Goal: Information Seeking & Learning: Learn about a topic

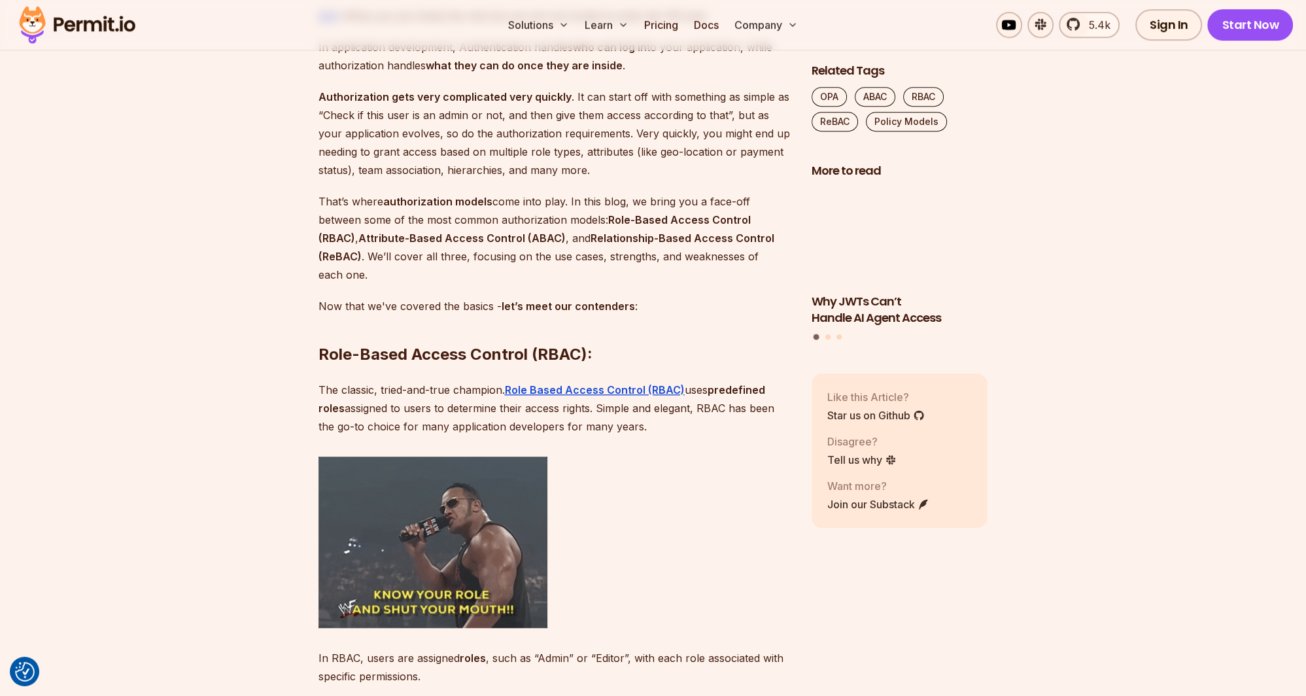
scroll to position [1174, 0]
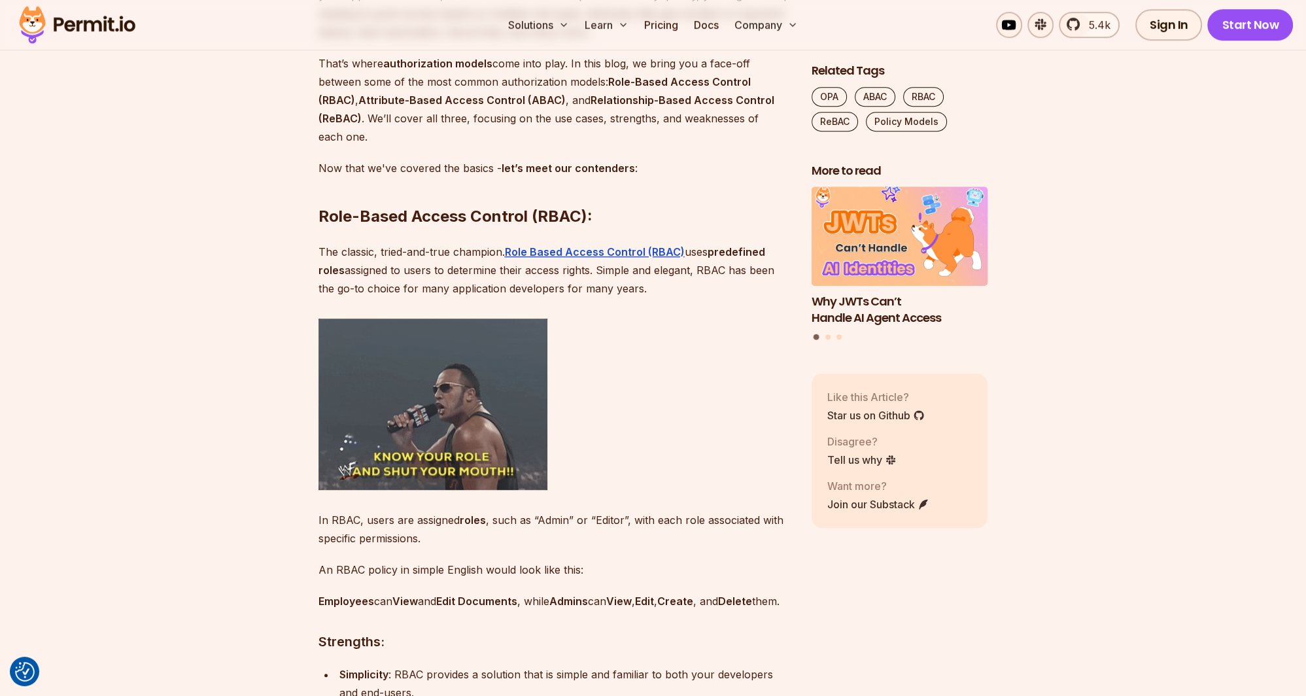
click at [470, 271] on p "The classic, tried-and-true champion. Role Based Access Control (RBAC) uses pre…" at bounding box center [554, 270] width 472 height 55
click at [388, 289] on p "The classic, tried-and-true champion. Role Based Access Control (RBAC) uses pre…" at bounding box center [554, 270] width 472 height 55
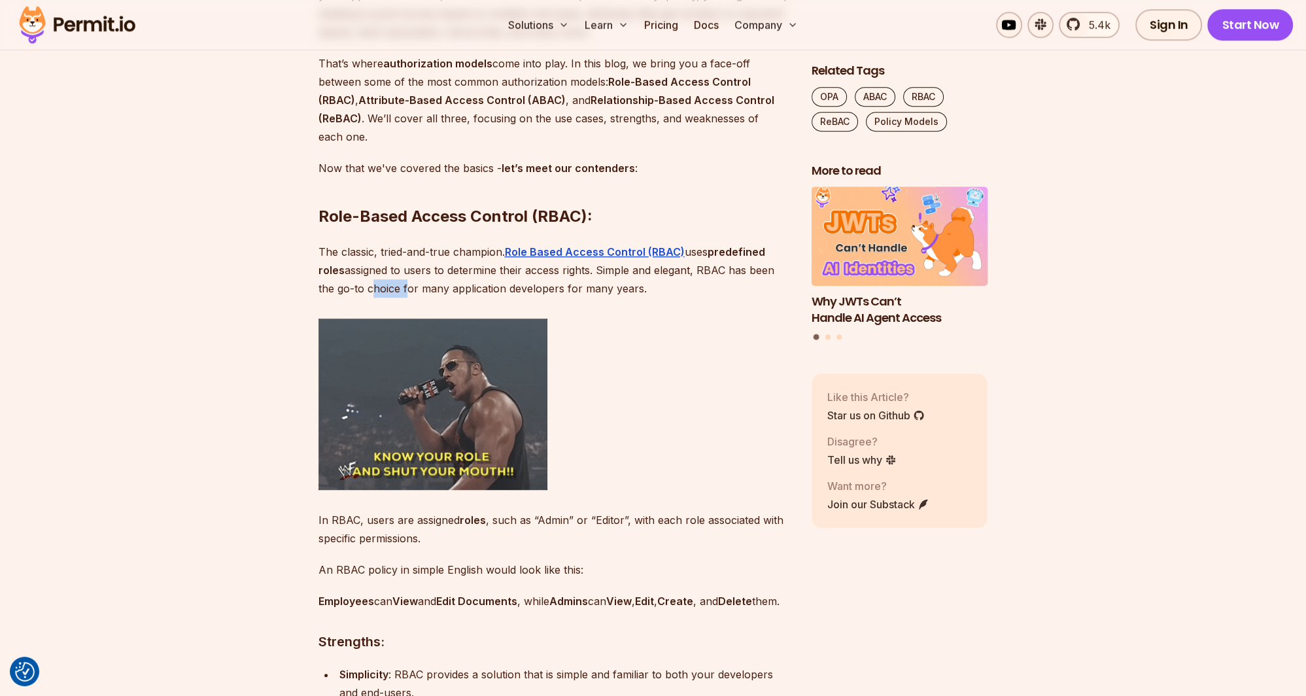
click at [388, 289] on p "The classic, tried-and-true champion. Role Based Access Control (RBAC) uses pre…" at bounding box center [554, 270] width 472 height 55
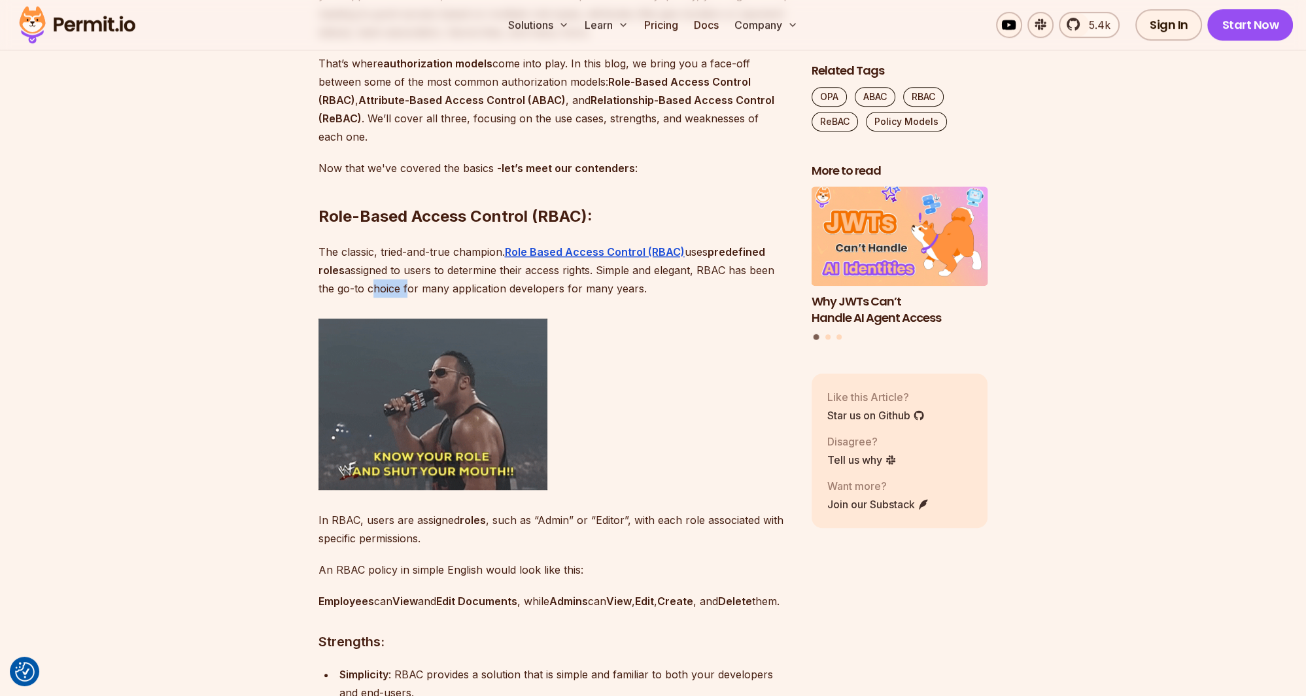
click at [432, 288] on p "The classic, tried-and-true champion. Role Based Access Control (RBAC) uses pre…" at bounding box center [554, 270] width 472 height 55
click at [462, 287] on p "The classic, tried-and-true champion. Role Based Access Control (RBAC) uses pre…" at bounding box center [554, 270] width 472 height 55
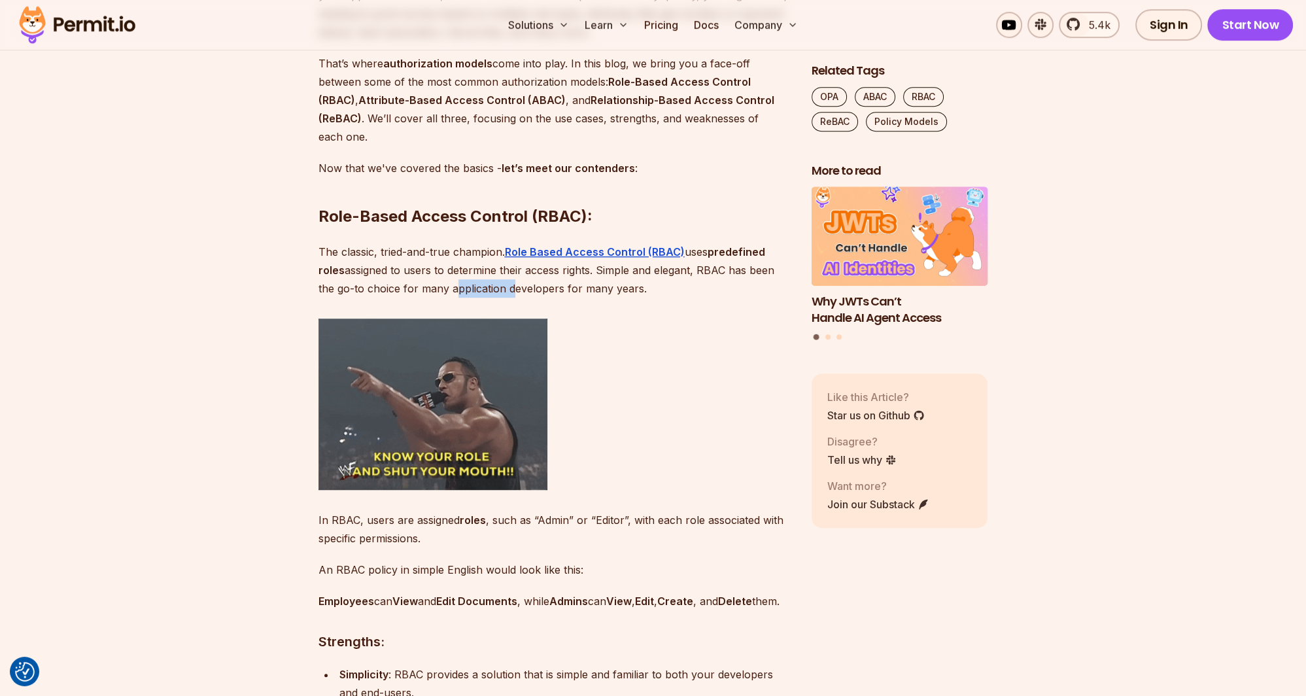
click at [462, 287] on p "The classic, tried-and-true champion. Role Based Access Control (RBAC) uses pre…" at bounding box center [554, 270] width 472 height 55
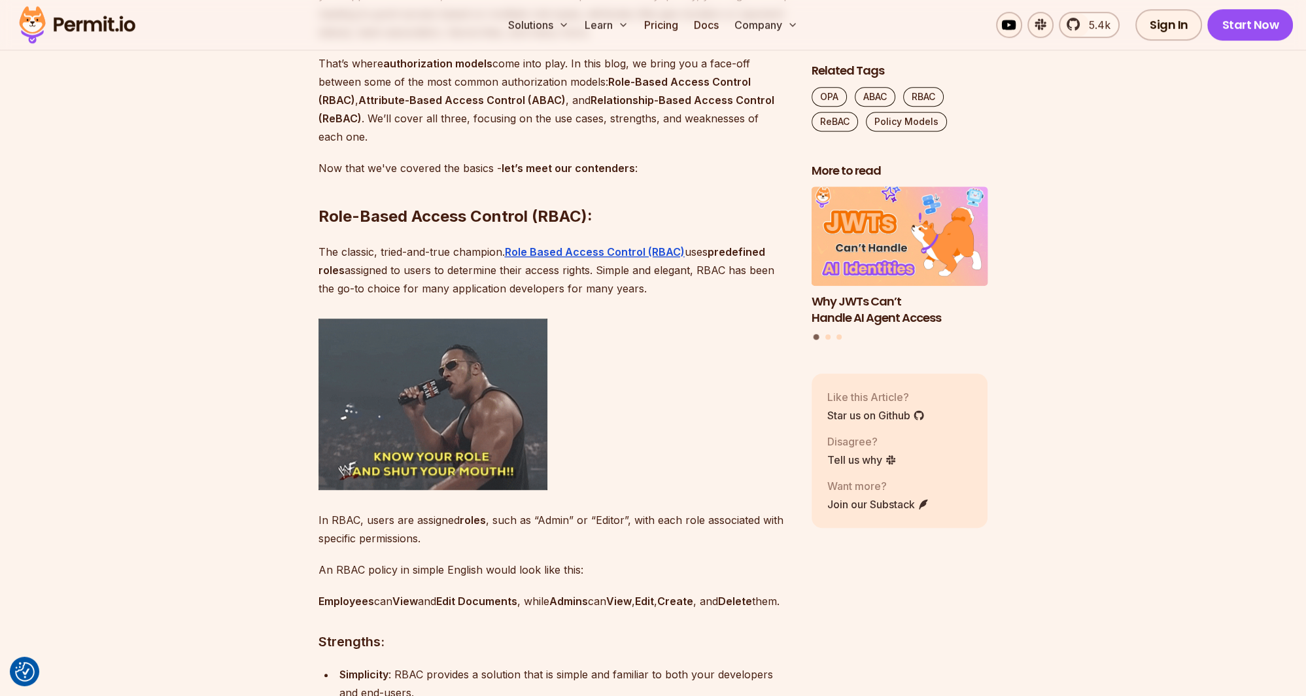
click at [517, 288] on p "The classic, tried-and-true champion. Role Based Access Control (RBAC) uses pre…" at bounding box center [554, 270] width 472 height 55
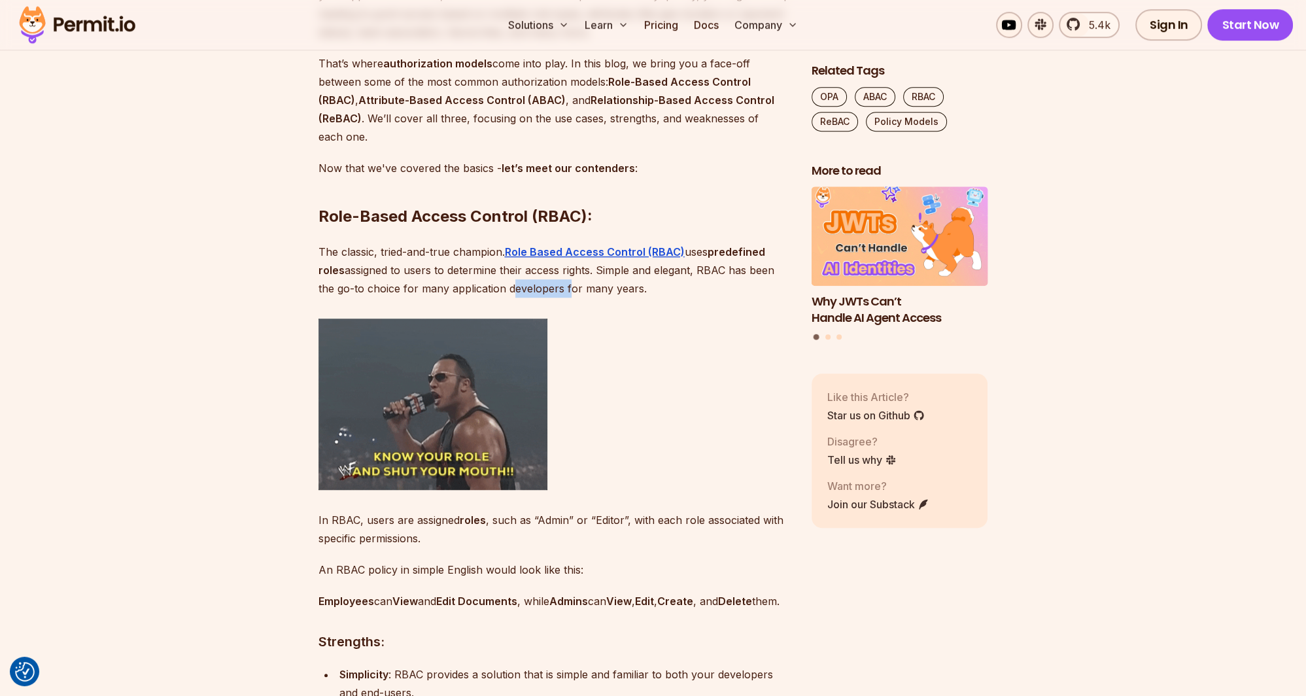
click at [517, 288] on p "The classic, tried-and-true champion. Role Based Access Control (RBAC) uses pre…" at bounding box center [554, 270] width 472 height 55
click at [595, 289] on p "The classic, tried-and-true champion. Role Based Access Control (RBAC) uses pre…" at bounding box center [554, 270] width 472 height 55
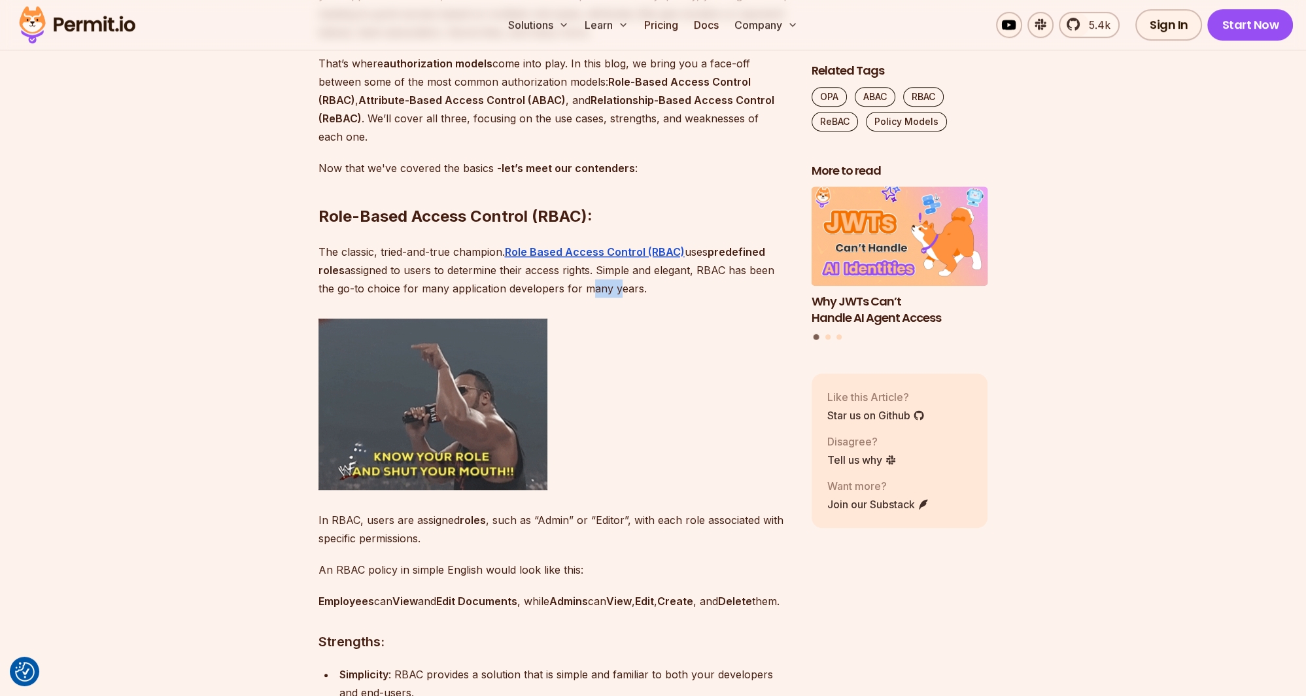
click at [595, 289] on p "The classic, tried-and-true champion. Role Based Access Control (RBAC) uses pre…" at bounding box center [554, 270] width 472 height 55
click at [617, 289] on p "The classic, tried-and-true champion. Role Based Access Control (RBAC) uses pre…" at bounding box center [554, 270] width 472 height 55
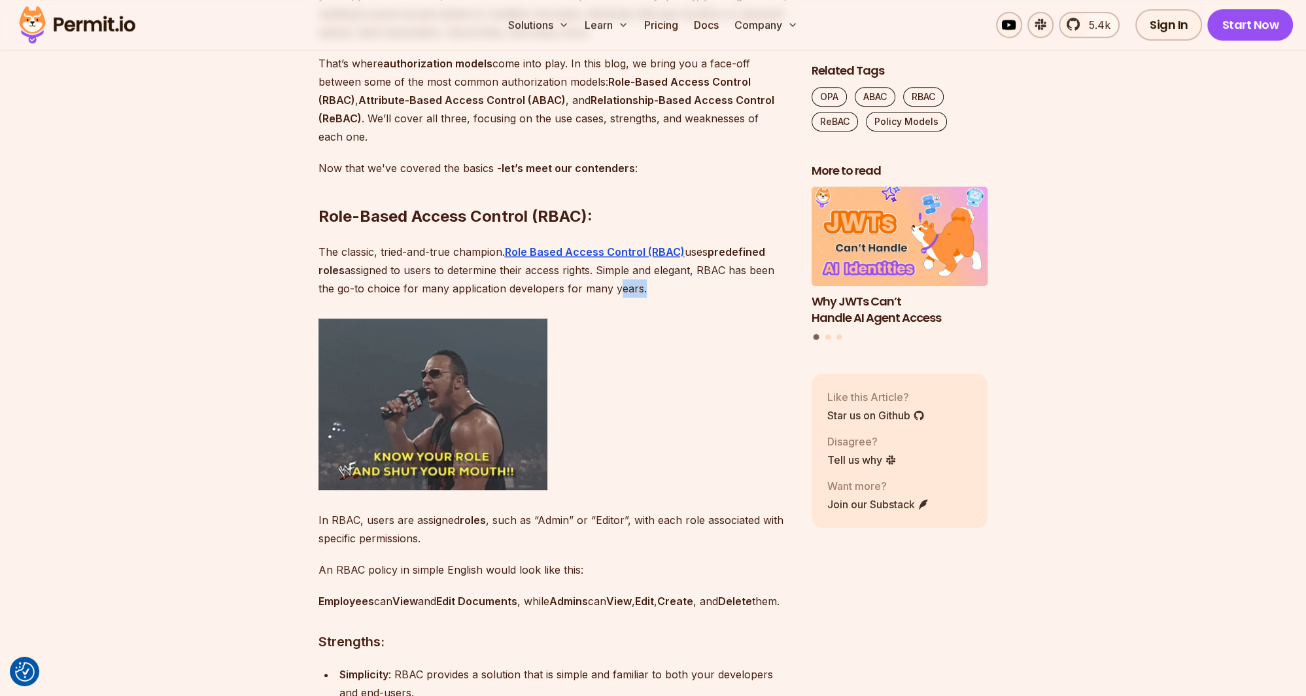
click at [617, 289] on p "The classic, tried-and-true champion. Role Based Access Control (RBAC) uses pre…" at bounding box center [554, 270] width 472 height 55
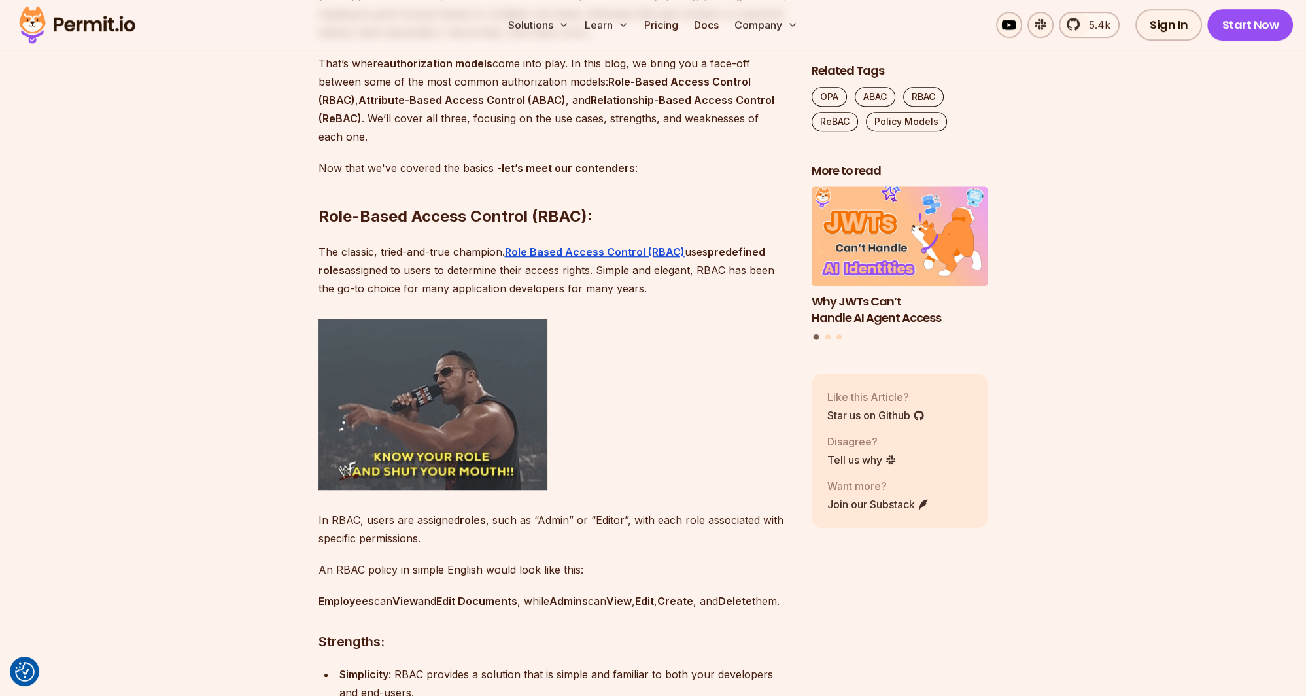
click at [655, 289] on p "The classic, tried-and-true champion. Role Based Access Control (RBAC) uses pre…" at bounding box center [554, 270] width 472 height 55
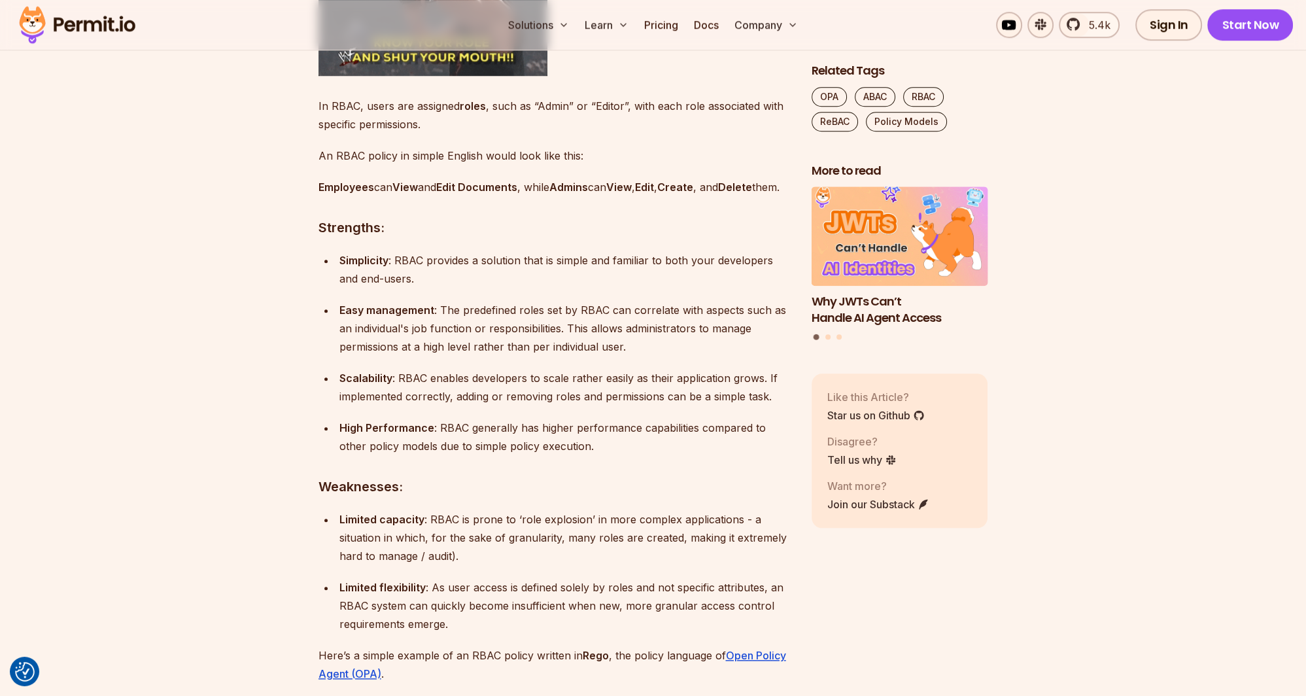
scroll to position [1657, 0]
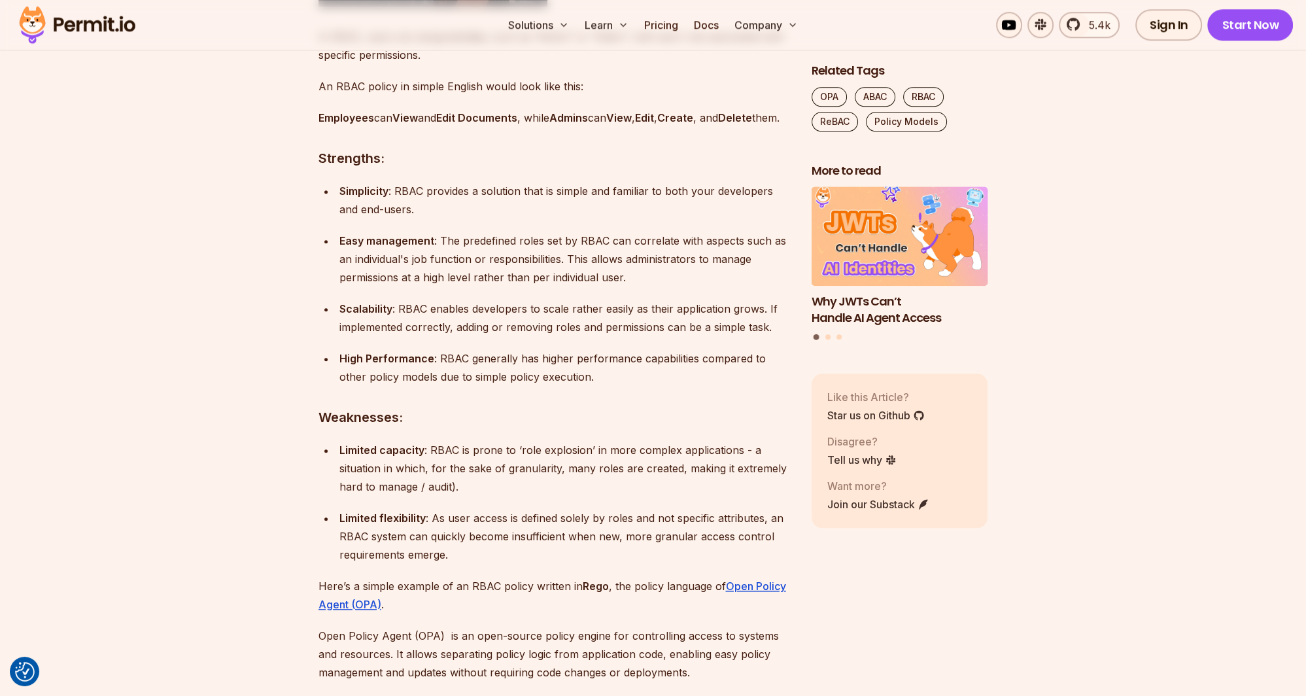
click at [370, 198] on strong "Simplicity" at bounding box center [363, 190] width 49 height 13
click at [467, 208] on p "Simplicity : RBAC provides a solution that is simple and familiar to both your …" at bounding box center [564, 200] width 451 height 37
click at [500, 208] on p "Simplicity : RBAC provides a solution that is simple and familiar to both your …" at bounding box center [564, 200] width 451 height 37
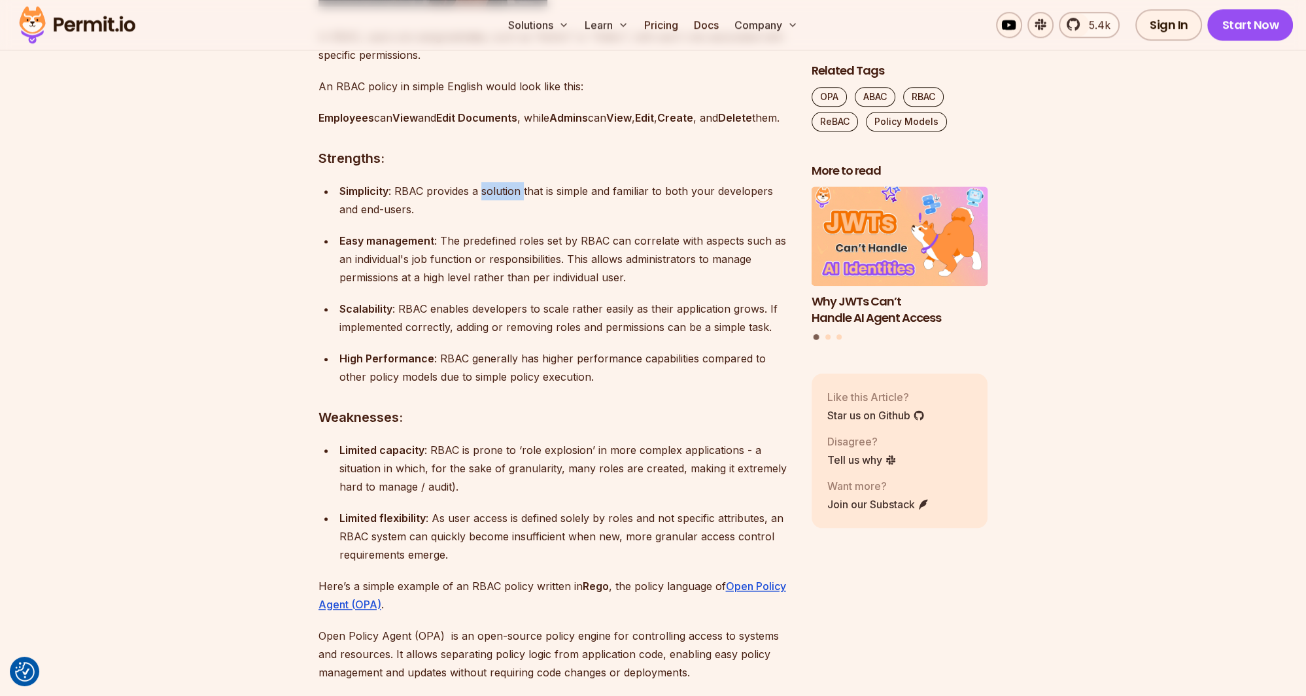
click at [500, 208] on p "Simplicity : RBAC provides a solution that is simple and familiar to both your …" at bounding box center [564, 200] width 451 height 37
click at [566, 209] on p "Simplicity : RBAC provides a solution that is simple and familiar to both your …" at bounding box center [564, 200] width 451 height 37
click at [400, 247] on strong "Easy management" at bounding box center [386, 240] width 95 height 13
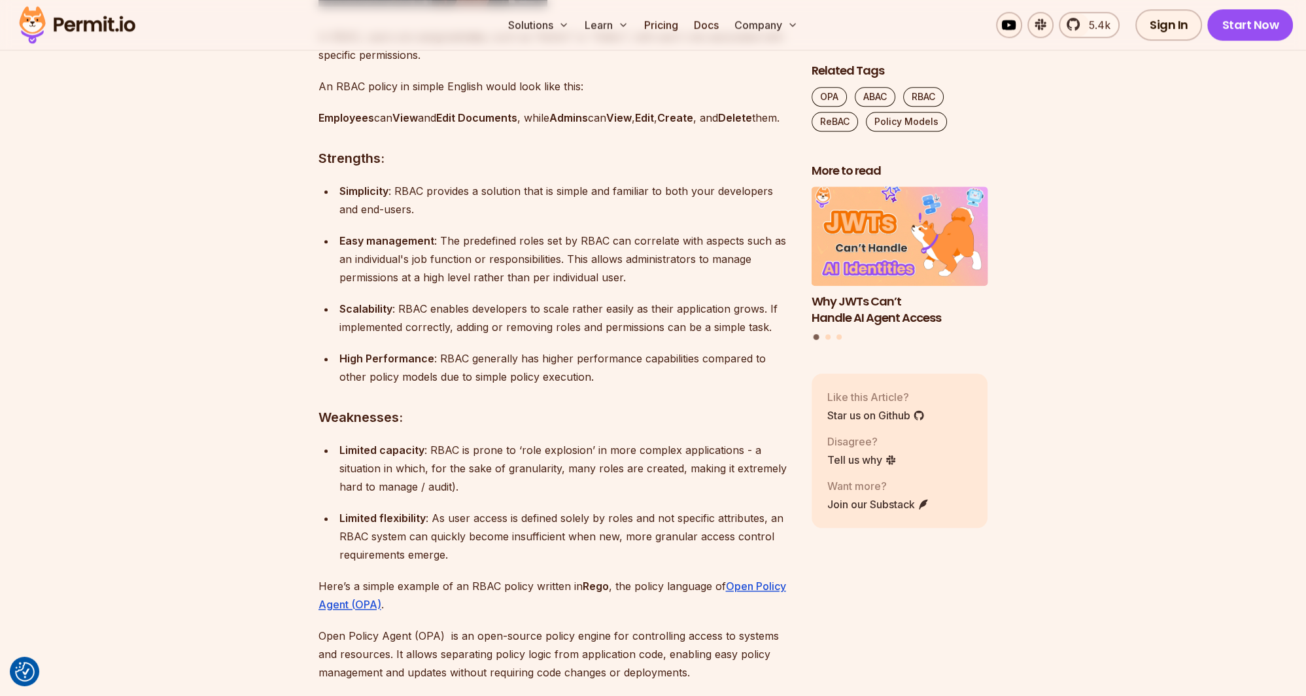
click at [468, 252] on p "Easy management : The predefined roles set by RBAC can correlate with aspects s…" at bounding box center [564, 259] width 451 height 55
click at [485, 252] on p "Easy management : The predefined roles set by RBAC can correlate with aspects s…" at bounding box center [564, 259] width 451 height 55
click at [417, 328] on p "Scalability : RBAC enables developers to scale rather easily as their applicati…" at bounding box center [564, 318] width 451 height 37
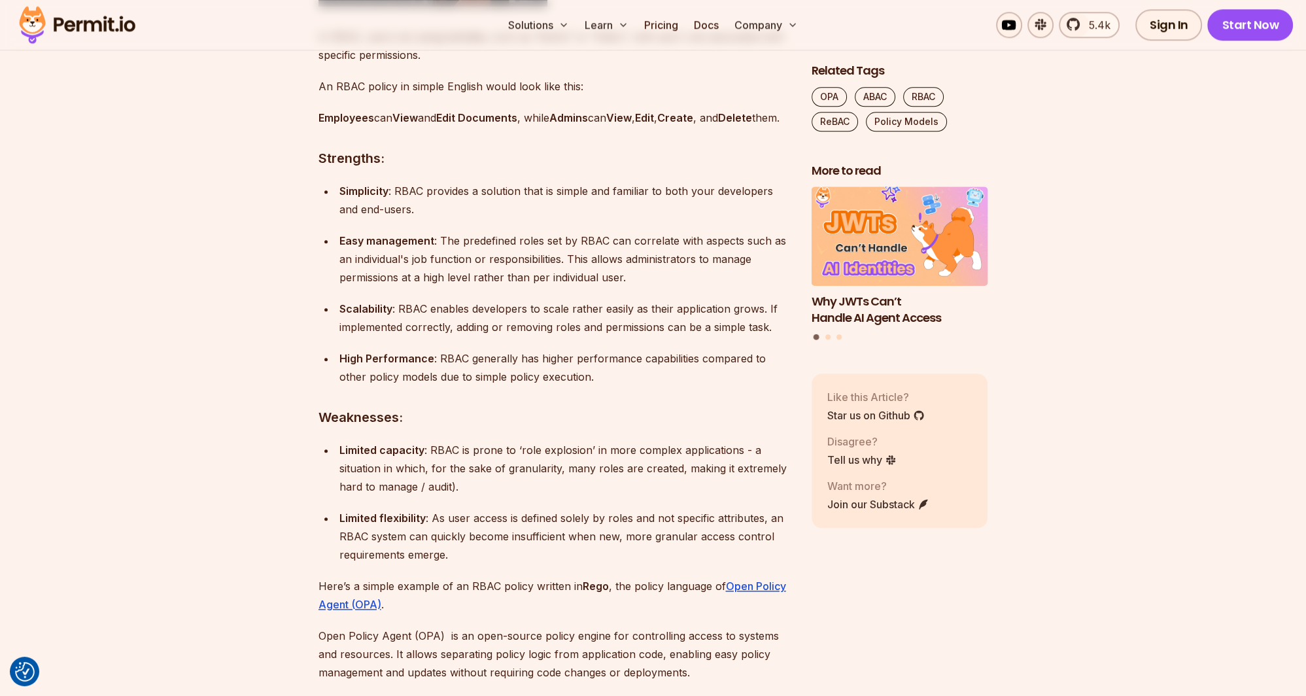
click at [467, 328] on p "Scalability : RBAC enables developers to scale rather easily as their applicati…" at bounding box center [564, 318] width 451 height 37
click at [501, 326] on p "Scalability : RBAC enables developers to scale rather easily as their applicati…" at bounding box center [564, 318] width 451 height 37
click at [559, 324] on p "Scalability : RBAC enables developers to scale rather easily as their applicati…" at bounding box center [564, 318] width 451 height 37
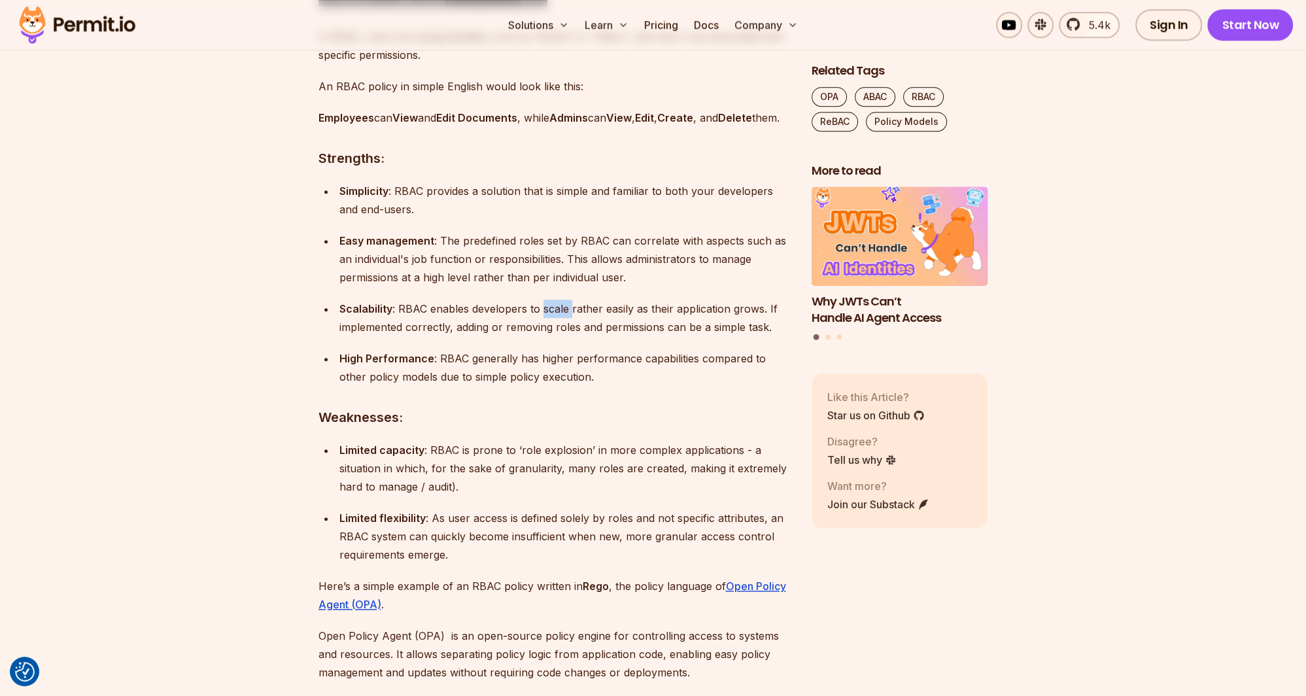
click at [559, 324] on p "Scalability : RBAC enables developers to scale rather easily as their applicati…" at bounding box center [564, 318] width 451 height 37
click at [574, 324] on p "Scalability : RBAC enables developers to scale rather easily as their applicati…" at bounding box center [564, 318] width 451 height 37
click at [538, 322] on p "Scalability : RBAC enables developers to scale rather easily as their applicati…" at bounding box center [564, 318] width 451 height 37
click at [416, 367] on ul "Simplicity : RBAC provides a solution that is simple and familiar to both your …" at bounding box center [554, 284] width 472 height 204
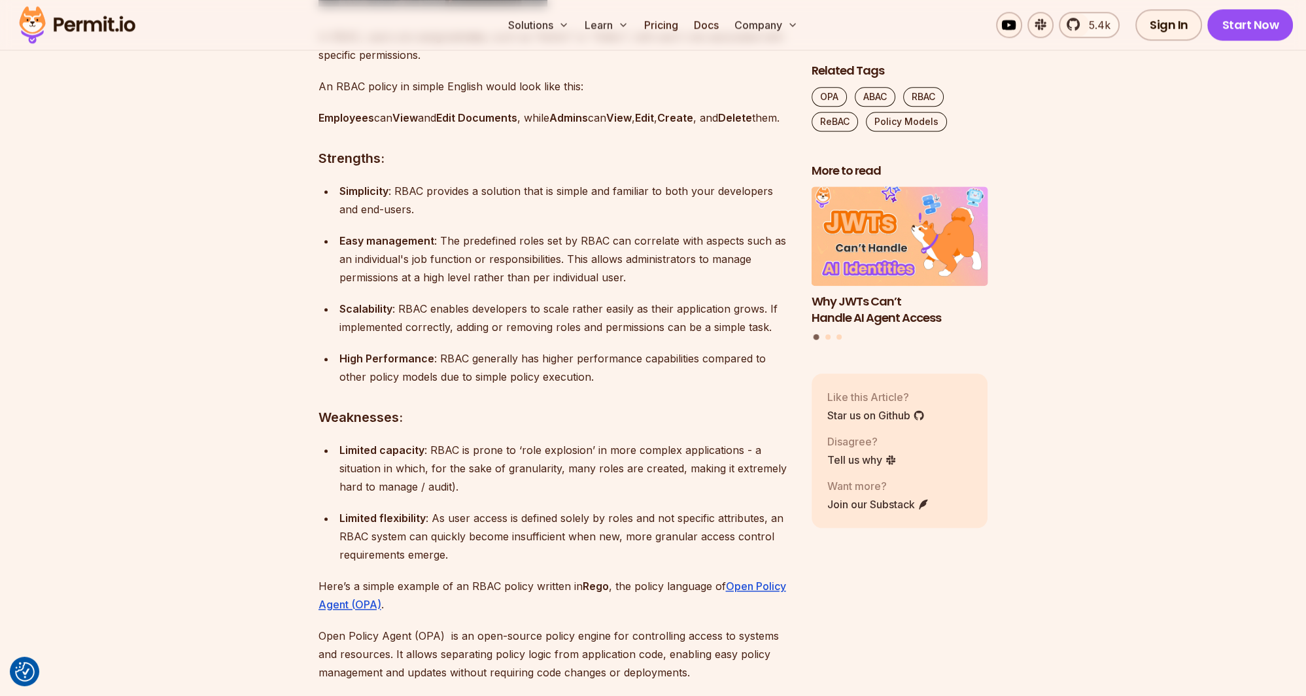
click at [409, 365] on strong "High Performance" at bounding box center [386, 358] width 95 height 13
click at [462, 370] on p "High Performance : RBAC generally has higher performance capabilities compared …" at bounding box center [564, 367] width 451 height 37
click at [483, 358] on ul "Simplicity : RBAC provides a solution that is simple and familiar to both your …" at bounding box center [554, 284] width 472 height 204
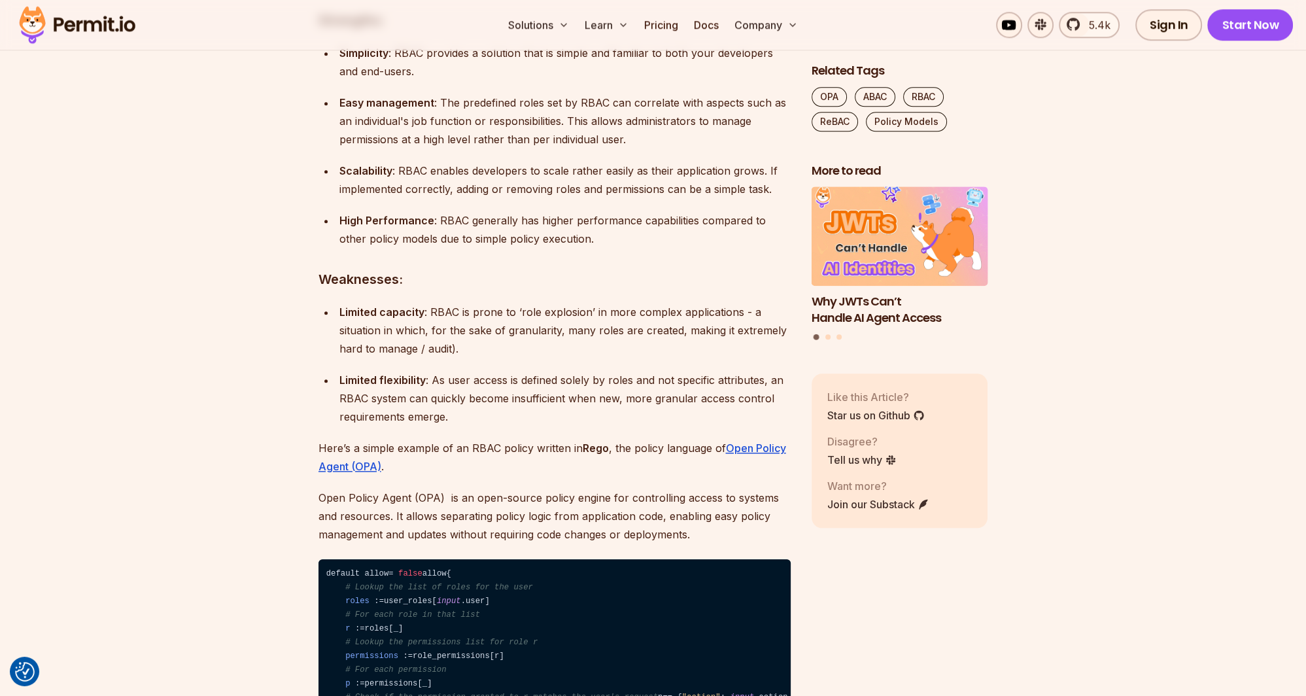
scroll to position [1865, 0]
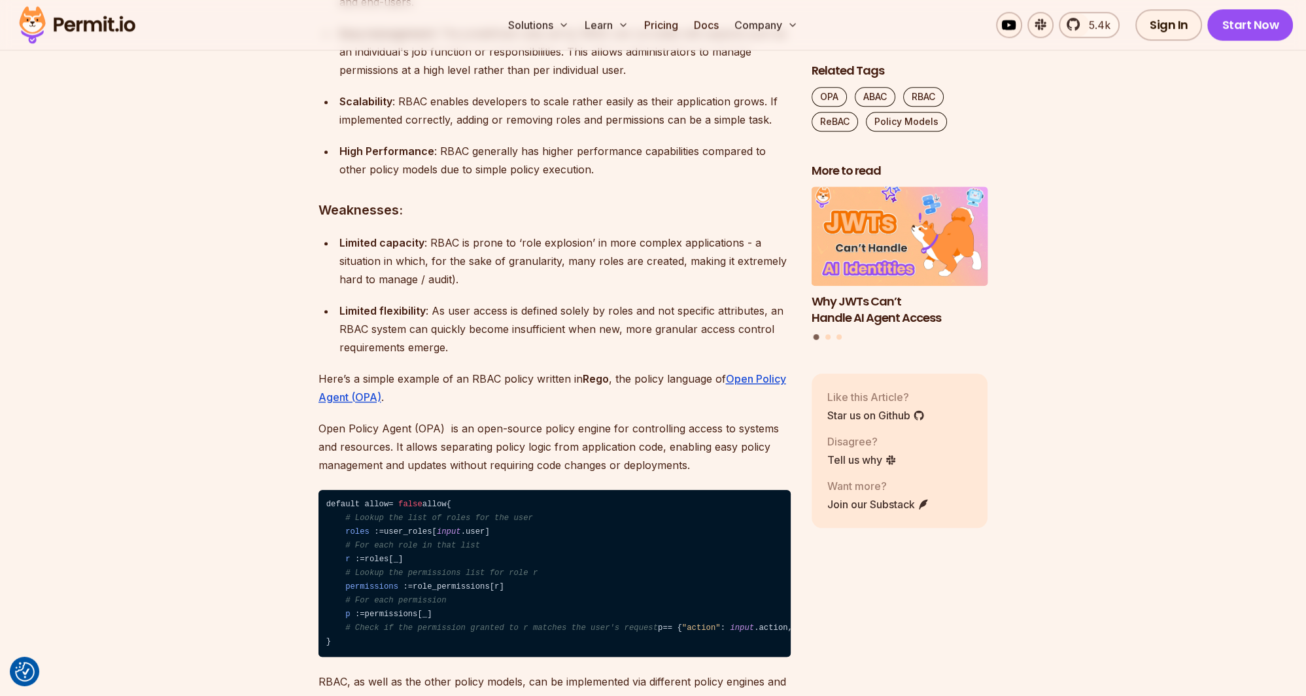
click at [394, 249] on strong "Limited capacity" at bounding box center [381, 242] width 85 height 13
click at [405, 317] on strong "Limited flexibility" at bounding box center [382, 310] width 86 height 13
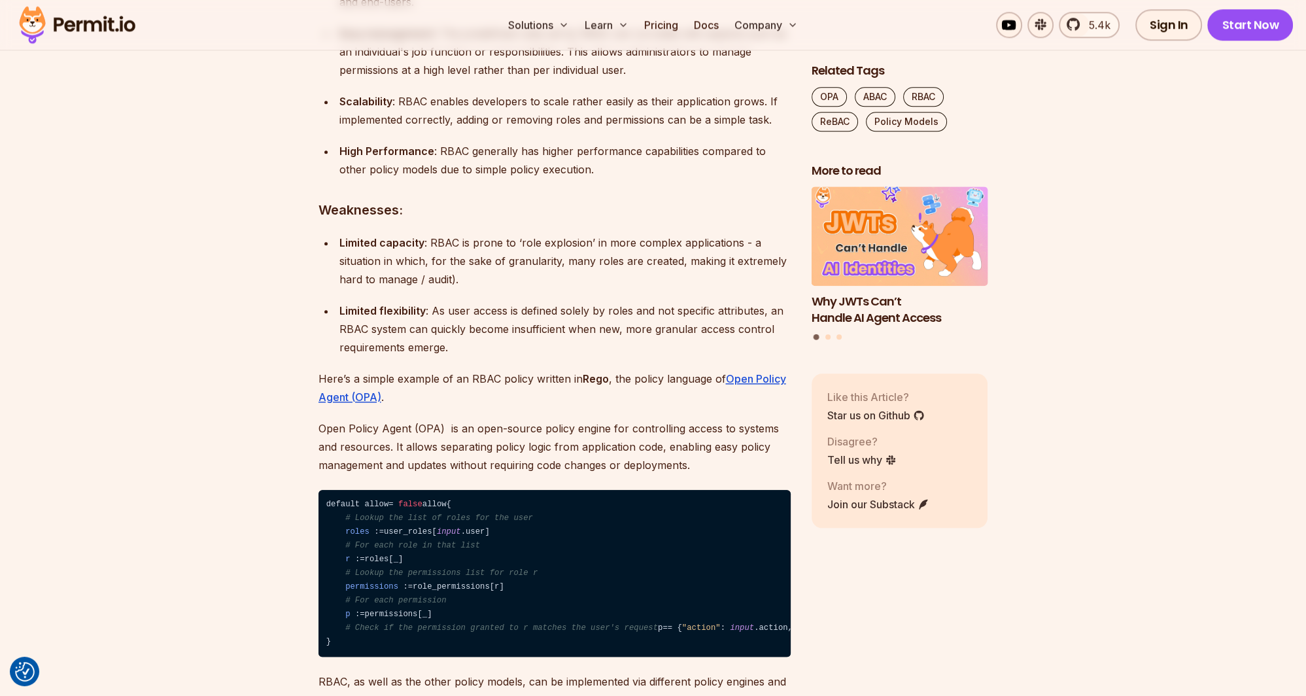
click at [434, 328] on p "Limited flexibility : As user access is defined solely by roles and not specifi…" at bounding box center [564, 328] width 451 height 55
click at [385, 317] on strong "Limited flexibility" at bounding box center [382, 310] width 86 height 13
click at [441, 326] on p "Limited flexibility : As user access is defined solely by roles and not specifi…" at bounding box center [564, 328] width 451 height 55
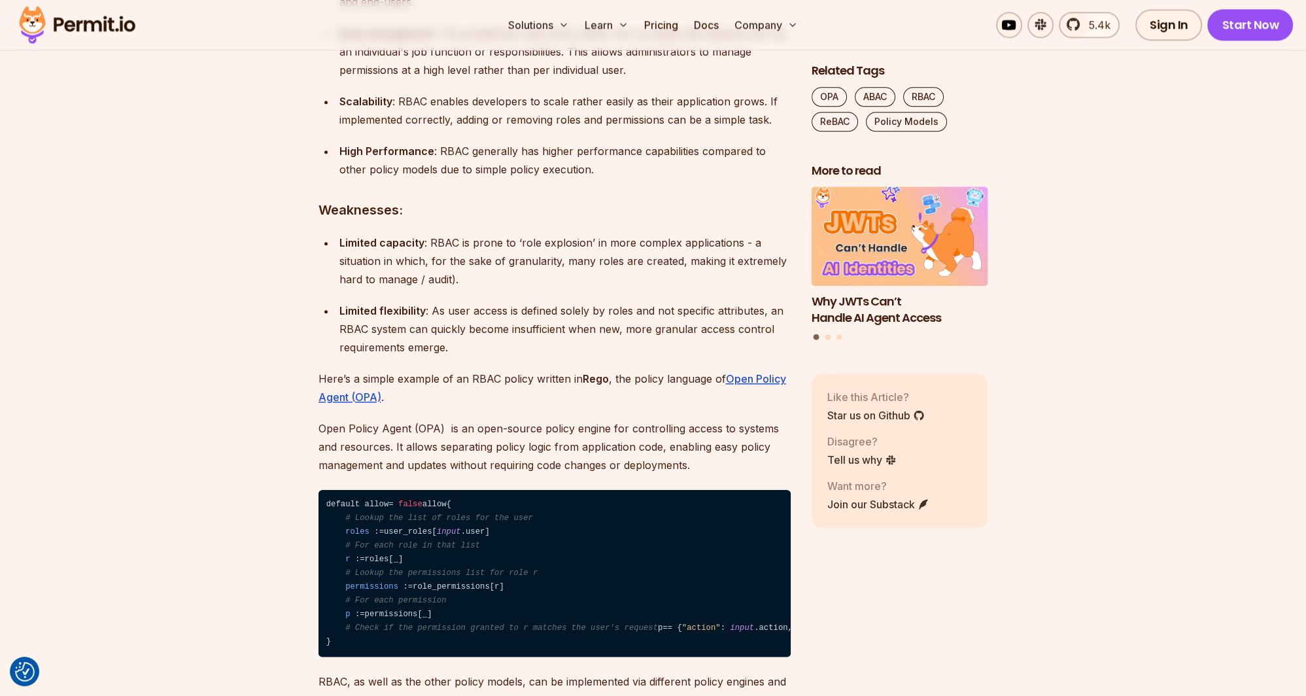
scroll to position [1933, 0]
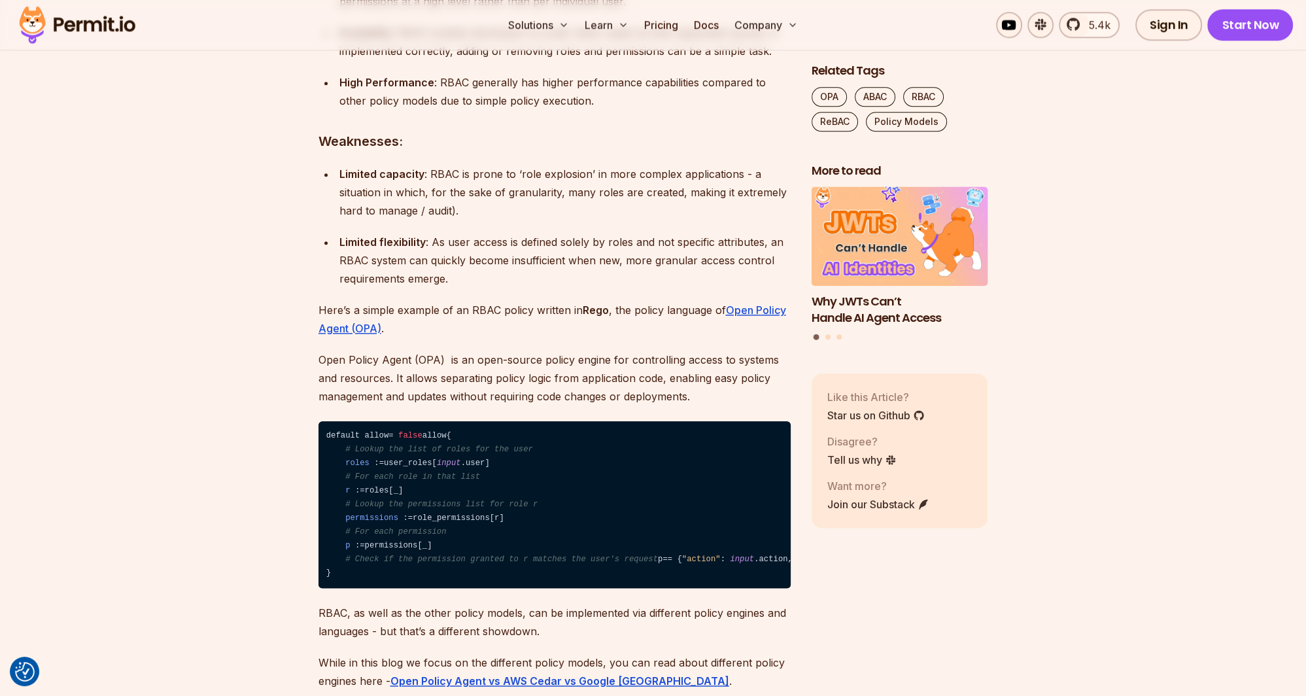
click at [428, 481] on span "# For each role in that list" at bounding box center [412, 476] width 135 height 9
click at [451, 481] on span "# For each role in that list" at bounding box center [412, 476] width 135 height 9
click at [470, 507] on code "default allow = false allow { # Lookup the list of roles for the user roles : =…" at bounding box center [554, 504] width 472 height 167
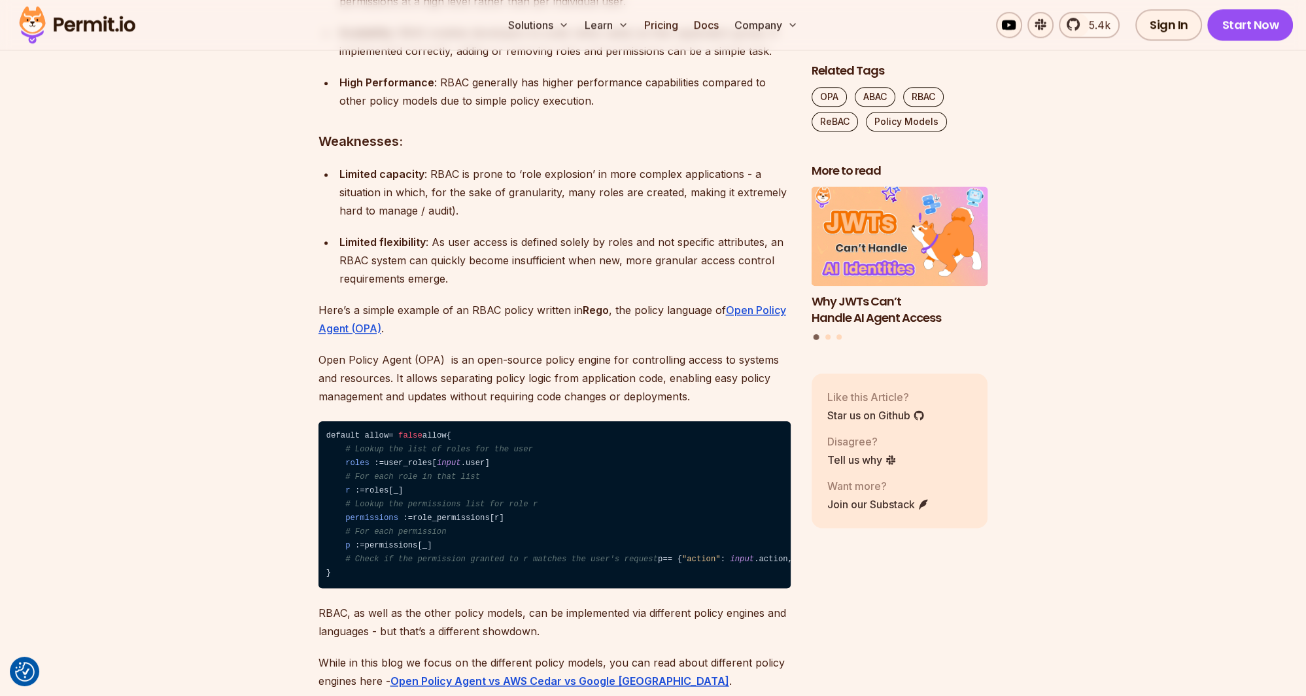
click at [458, 481] on span "# For each role in that list" at bounding box center [412, 476] width 135 height 9
click at [473, 506] on code "default allow = false allow { # Lookup the list of roles for the user roles : =…" at bounding box center [554, 504] width 472 height 167
click at [460, 481] on span "# For each role in that list" at bounding box center [412, 476] width 135 height 9
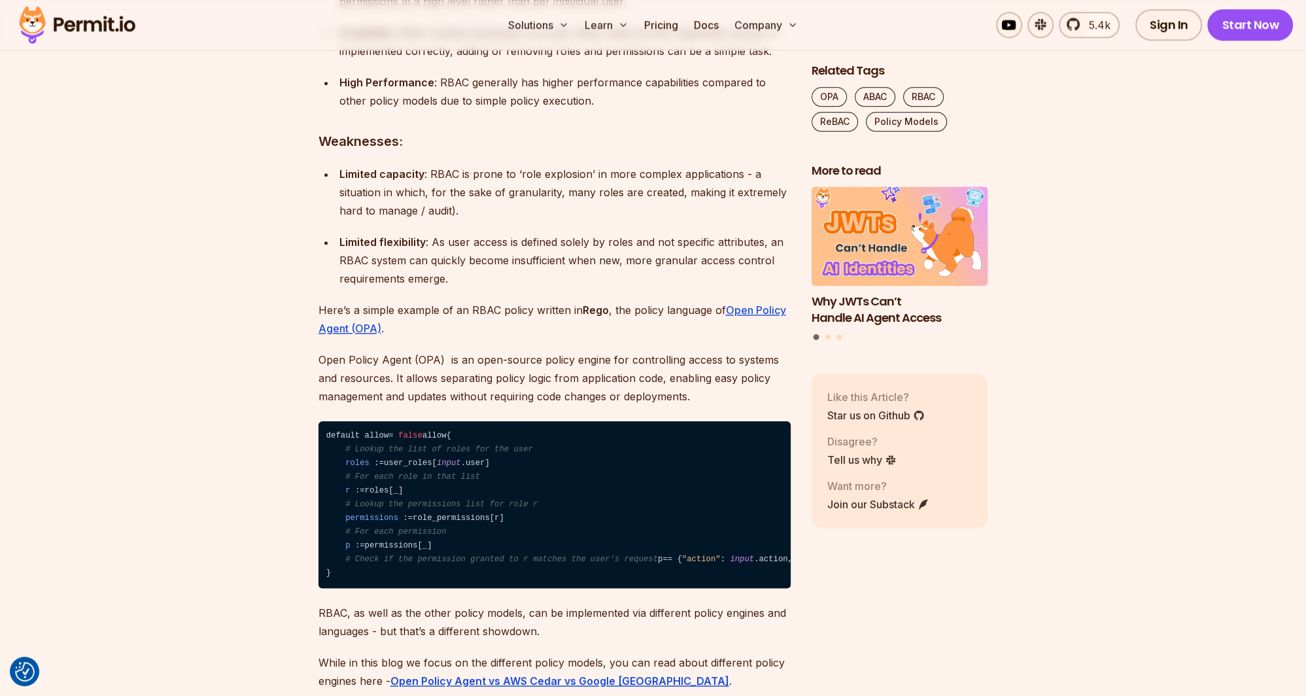
click at [472, 506] on code "default allow = false allow { # Lookup the list of roles for the user roles : =…" at bounding box center [554, 504] width 472 height 167
click at [464, 481] on span "# For each role in that list" at bounding box center [412, 476] width 135 height 9
click at [475, 506] on code "default allow = false allow { # Lookup the list of roles for the user roles : =…" at bounding box center [554, 504] width 472 height 167
click at [462, 509] on span "# Lookup the permissions list for role r" at bounding box center [441, 504] width 192 height 9
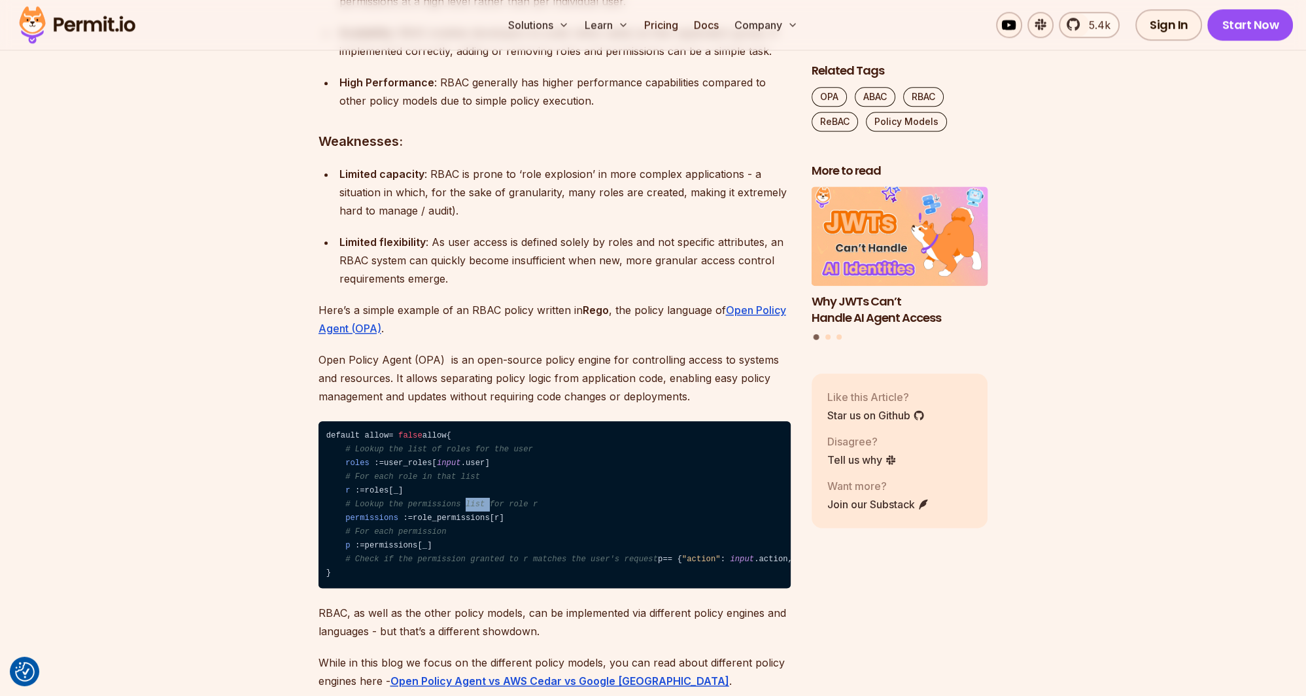
click at [462, 509] on span "# Lookup the permissions list for role r" at bounding box center [441, 504] width 192 height 9
click at [495, 509] on span "# Lookup the permissions list for role r" at bounding box center [441, 504] width 192 height 9
click at [515, 509] on span "# Lookup the permissions list for role r" at bounding box center [441, 504] width 192 height 9
click at [462, 549] on code "default allow = false allow { # Lookup the list of roles for the user roles : =…" at bounding box center [554, 504] width 472 height 167
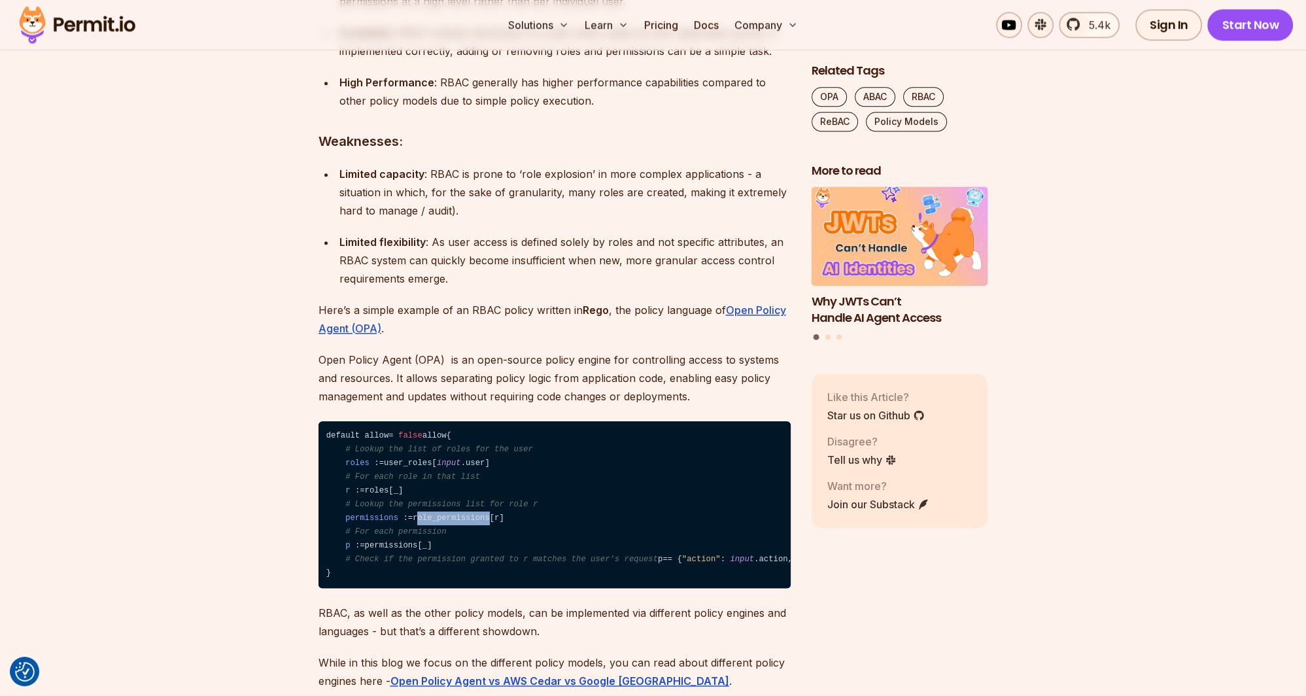
click at [462, 549] on code "default allow = false allow { # Lookup the list of roles for the user roles : =…" at bounding box center [554, 504] width 472 height 167
click at [490, 523] on span "[" at bounding box center [492, 517] width 5 height 9
click at [417, 536] on span "# For each permission" at bounding box center [395, 531] width 101 height 9
click at [457, 564] on code "default allow = false allow { # Lookup the list of roles for the user roles : =…" at bounding box center [554, 504] width 472 height 167
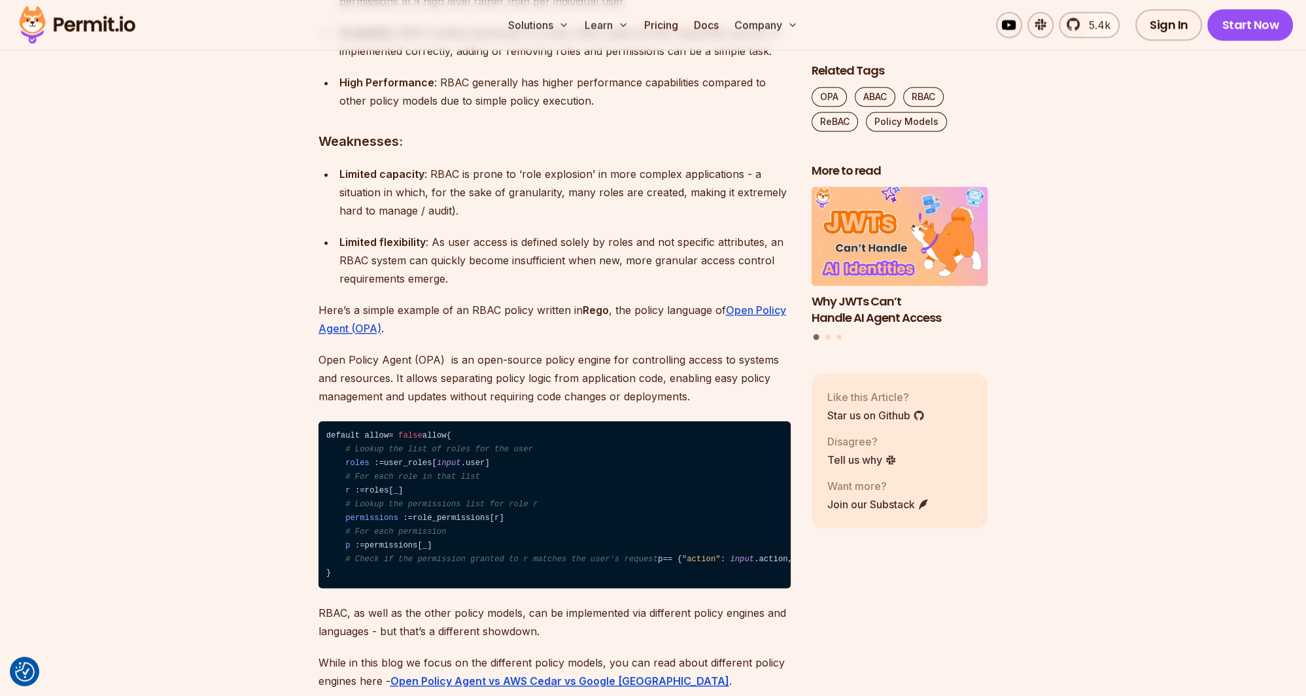
click at [386, 580] on code "default allow = false allow { # Lookup the list of roles for the user roles : =…" at bounding box center [554, 504] width 472 height 167
click at [438, 579] on code "default allow = false allow { # Lookup the list of roles for the user roles : =…" at bounding box center [554, 504] width 472 height 167
click at [399, 577] on code "default allow = false allow { # Lookup the list of roles for the user roles : =…" at bounding box center [554, 504] width 472 height 167
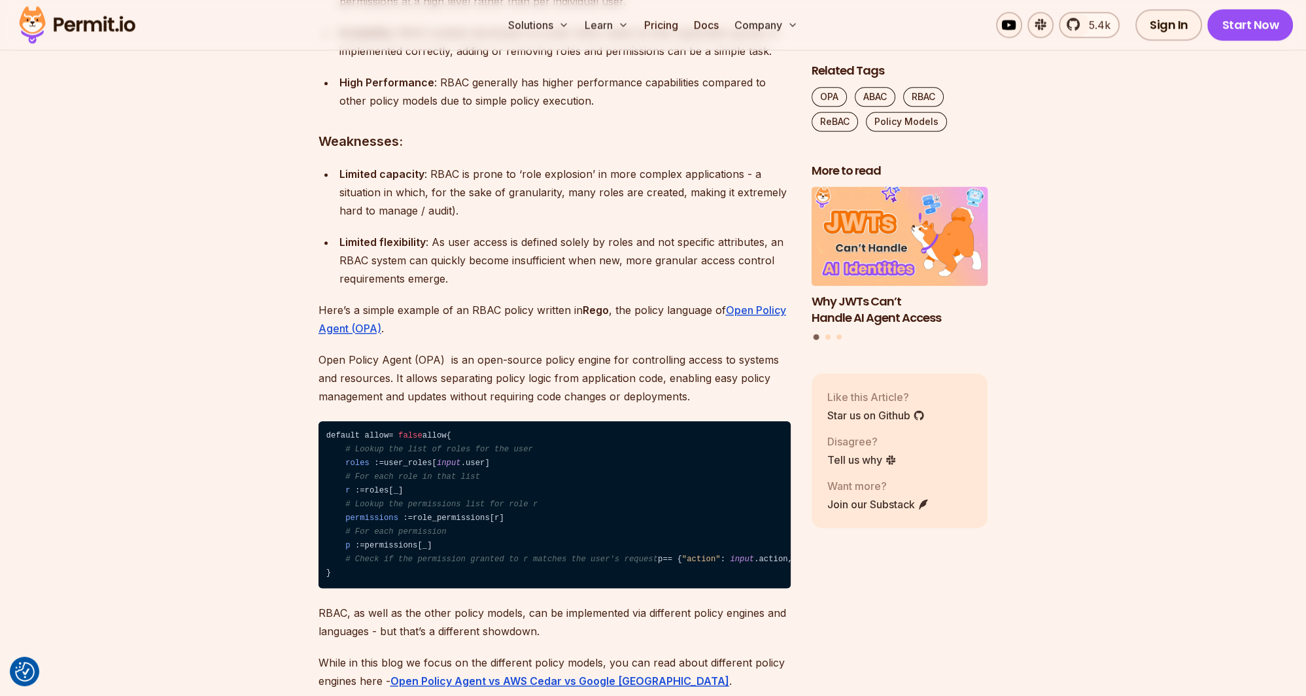
click at [441, 577] on code "default allow = false allow { # Lookup the list of roles for the user roles : =…" at bounding box center [554, 504] width 472 height 167
click at [394, 577] on code "default allow = false allow { # Lookup the list of roles for the user roles : =…" at bounding box center [554, 504] width 472 height 167
click at [443, 577] on code "default allow = false allow { # Lookup the list of roles for the user roles : =…" at bounding box center [554, 504] width 472 height 167
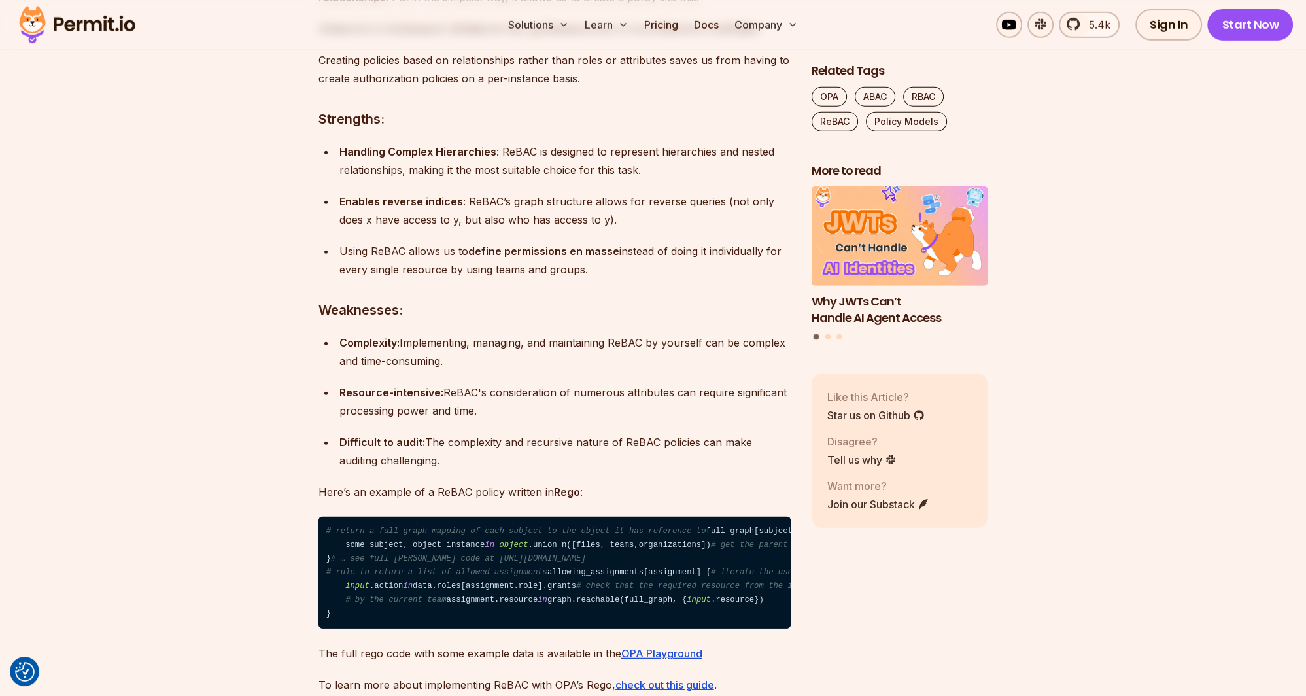
scroll to position [4972, 0]
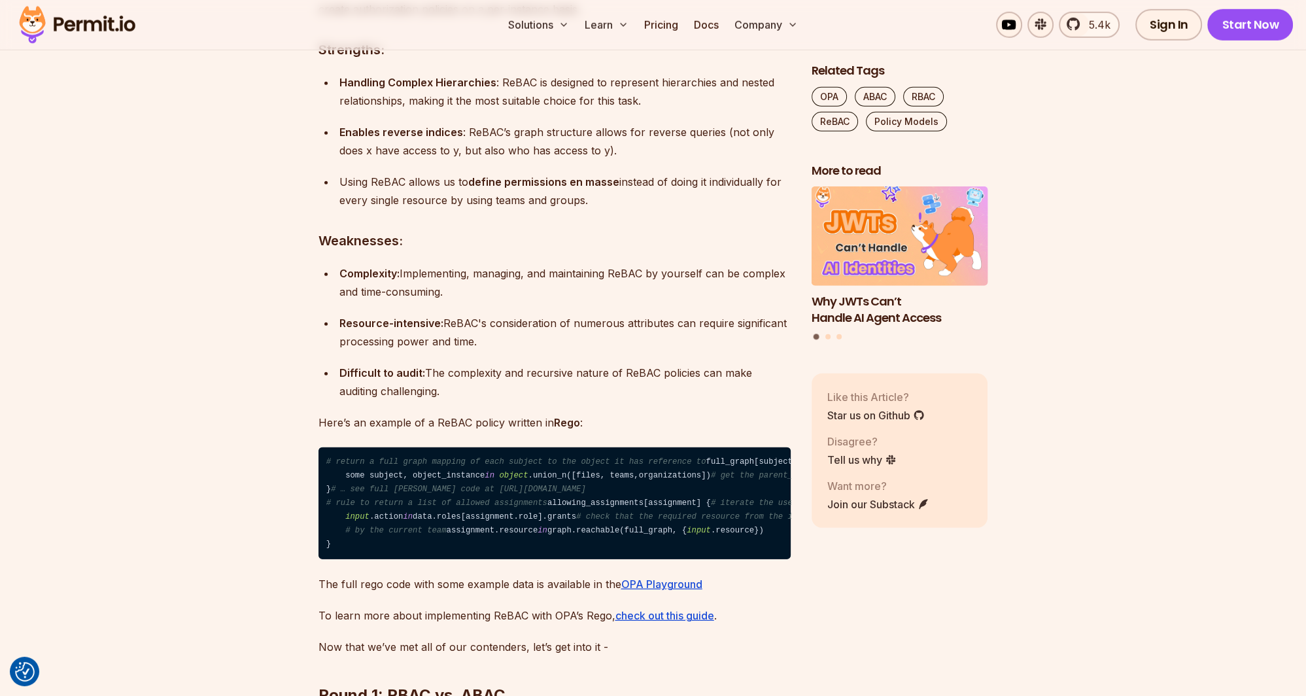
click at [398, 160] on div "Enables reverse indices : ReBAC’s graph structure allows for reverse queries (n…" at bounding box center [564, 141] width 451 height 37
click at [519, 160] on div "Enables reverse indices : ReBAC’s graph structure allows for reverse queries (n…" at bounding box center [564, 141] width 451 height 37
click at [531, 160] on div "Enables reverse indices : ReBAC’s graph structure allows for reverse queries (n…" at bounding box center [564, 141] width 451 height 37
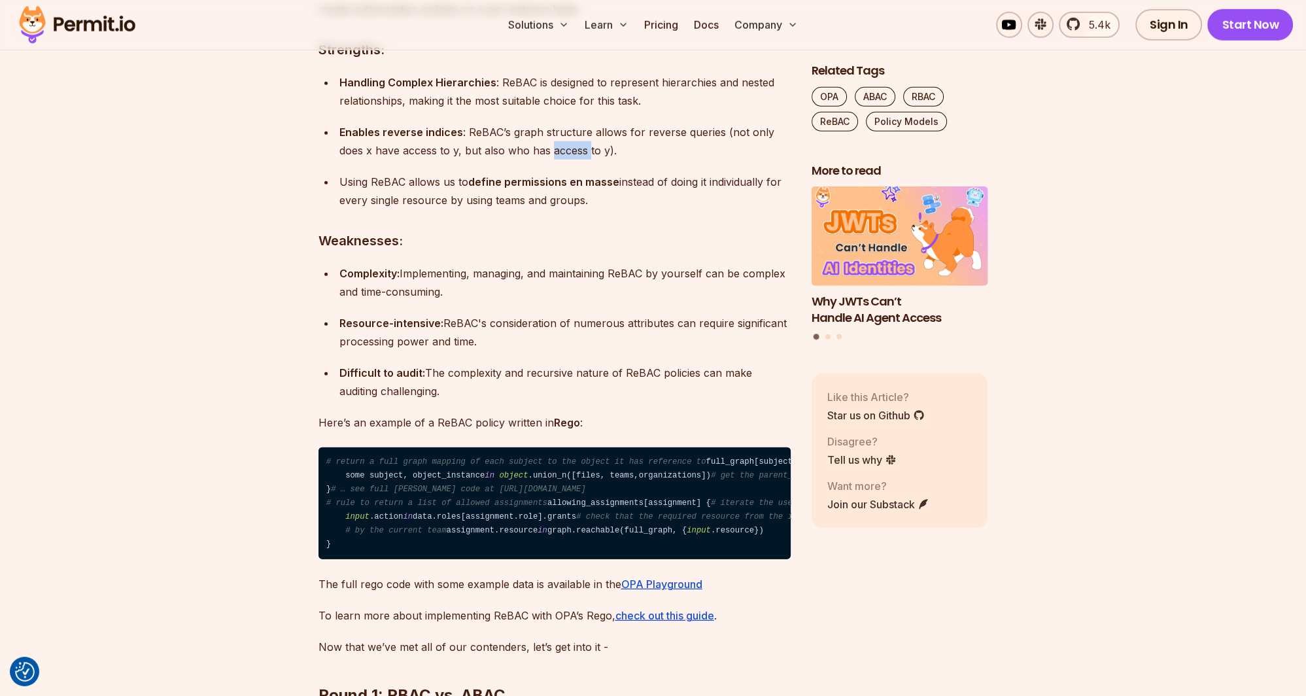
click at [531, 160] on div "Enables reverse indices : ReBAC’s graph structure allows for reverse queries (n…" at bounding box center [564, 141] width 451 height 37
click at [567, 160] on div "Enables reverse indices : ReBAC’s graph structure allows for reverse queries (n…" at bounding box center [564, 141] width 451 height 37
click at [593, 160] on div "Enables reverse indices : ReBAC’s graph structure allows for reverse queries (n…" at bounding box center [564, 141] width 451 height 37
click at [543, 188] on strong "define permissions en masse" at bounding box center [543, 181] width 151 height 13
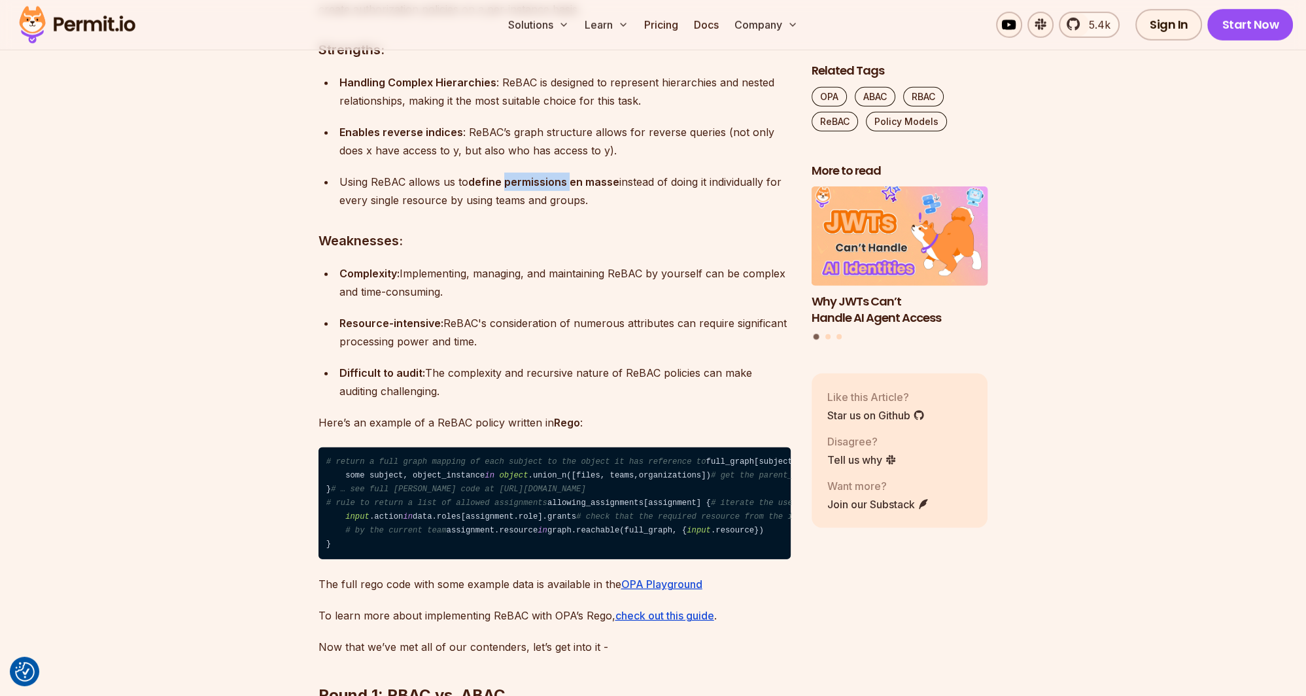
click at [543, 188] on strong "define permissions en masse" at bounding box center [543, 181] width 151 height 13
click at [589, 188] on strong "define permissions en masse" at bounding box center [543, 181] width 151 height 13
click at [585, 209] on div "Using ReBAC allows us to define permissions en masse instead of doing it indivi…" at bounding box center [564, 191] width 451 height 37
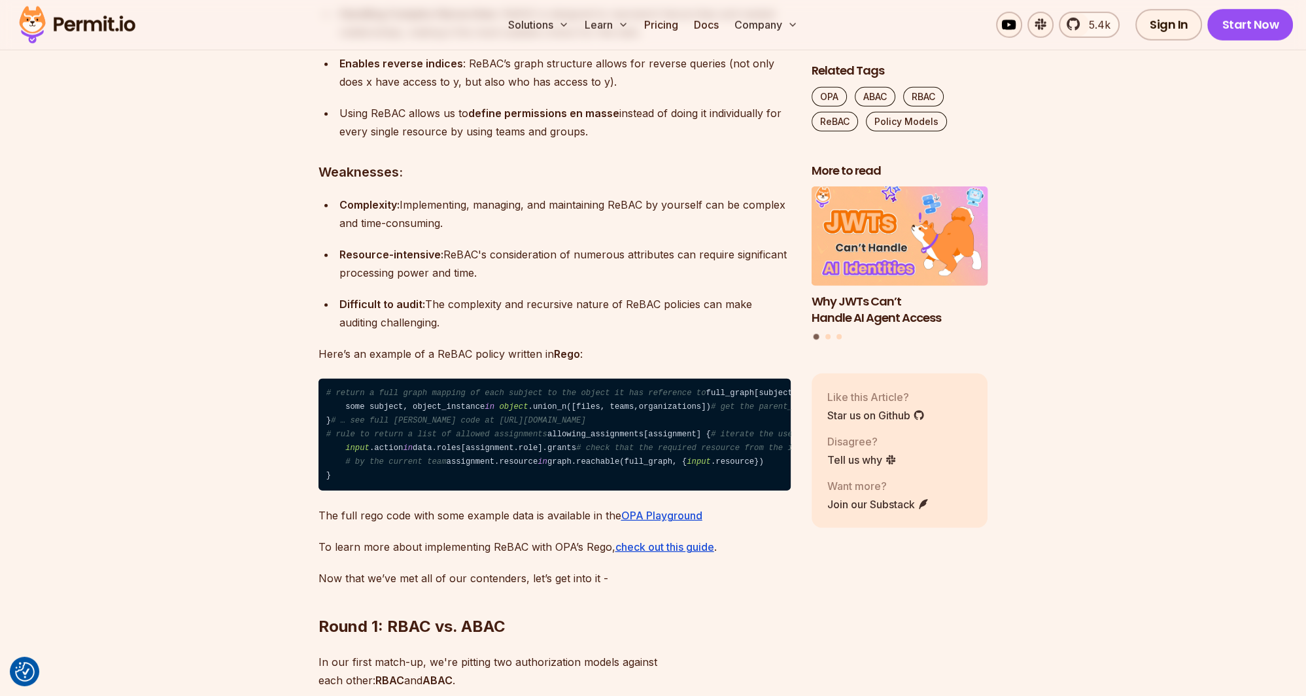
click at [428, 232] on div "Complexity: Implementing, managing, and maintaining ReBAC by yourself can be co…" at bounding box center [564, 214] width 451 height 37
click at [522, 282] on div "Resource-intensive: ReBAC's consideration of numerous attributes can require si…" at bounding box center [564, 263] width 451 height 37
click at [593, 282] on div "Resource-intensive: ReBAC's consideration of numerous attributes can require si…" at bounding box center [564, 263] width 451 height 37
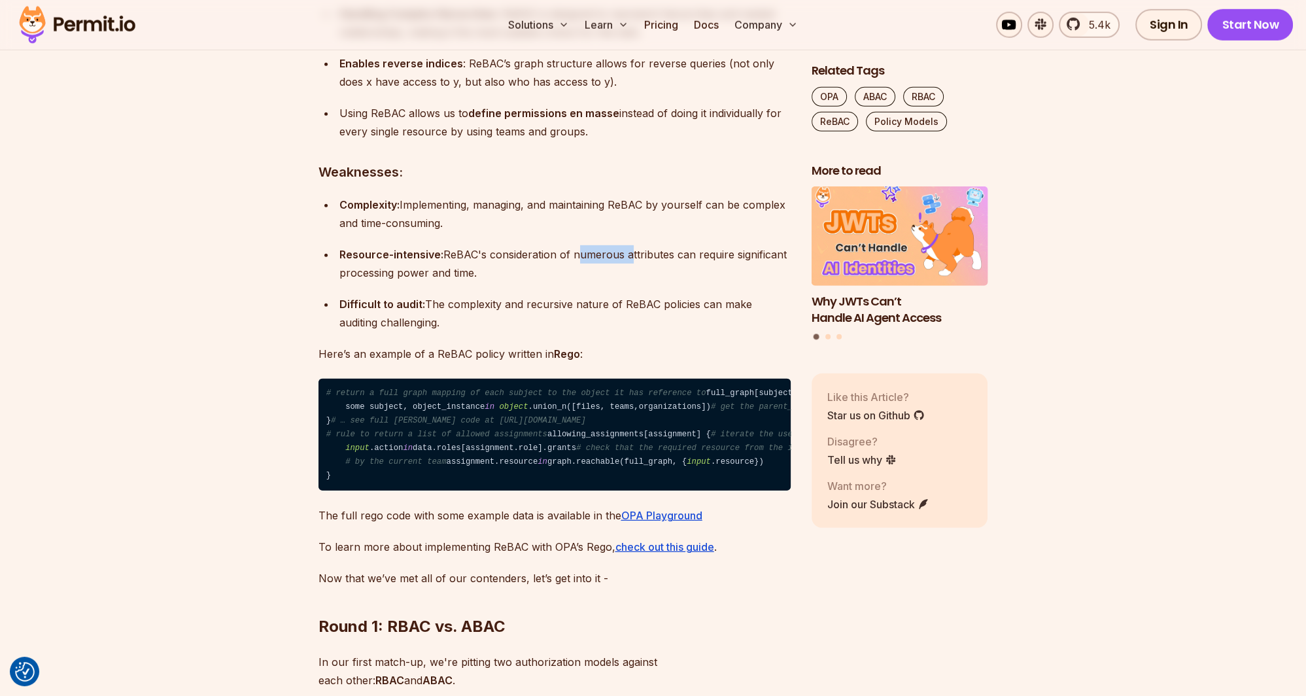
click at [593, 282] on div "Resource-intensive: ReBAC's consideration of numerous attributes can require si…" at bounding box center [564, 263] width 451 height 37
click at [570, 282] on div "Resource-intensive: ReBAC's consideration of numerous attributes can require si…" at bounding box center [564, 263] width 451 height 37
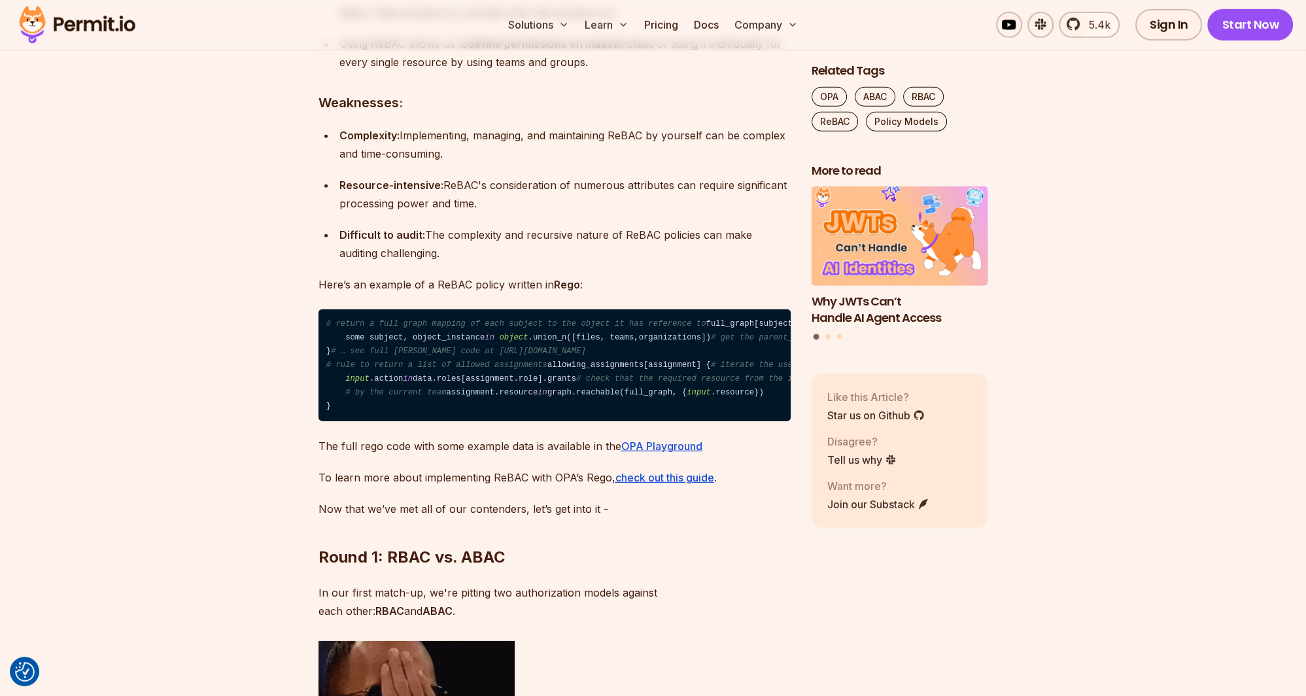
click at [472, 262] on div "Difficult to audit: The complexity and recursive nature of ReBAC policies can m…" at bounding box center [564, 244] width 451 height 37
click at [553, 262] on div "Difficult to audit: The complexity and recursive nature of ReBAC policies can m…" at bounding box center [564, 244] width 451 height 37
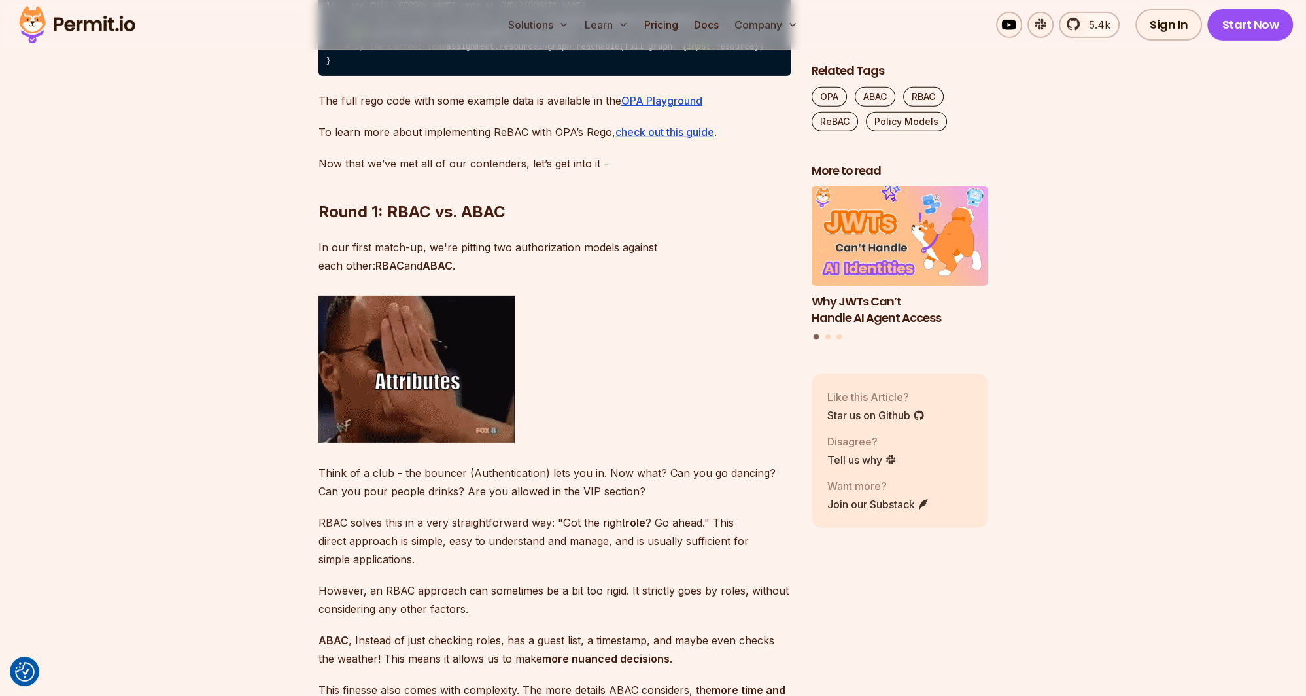
scroll to position [5248, 0]
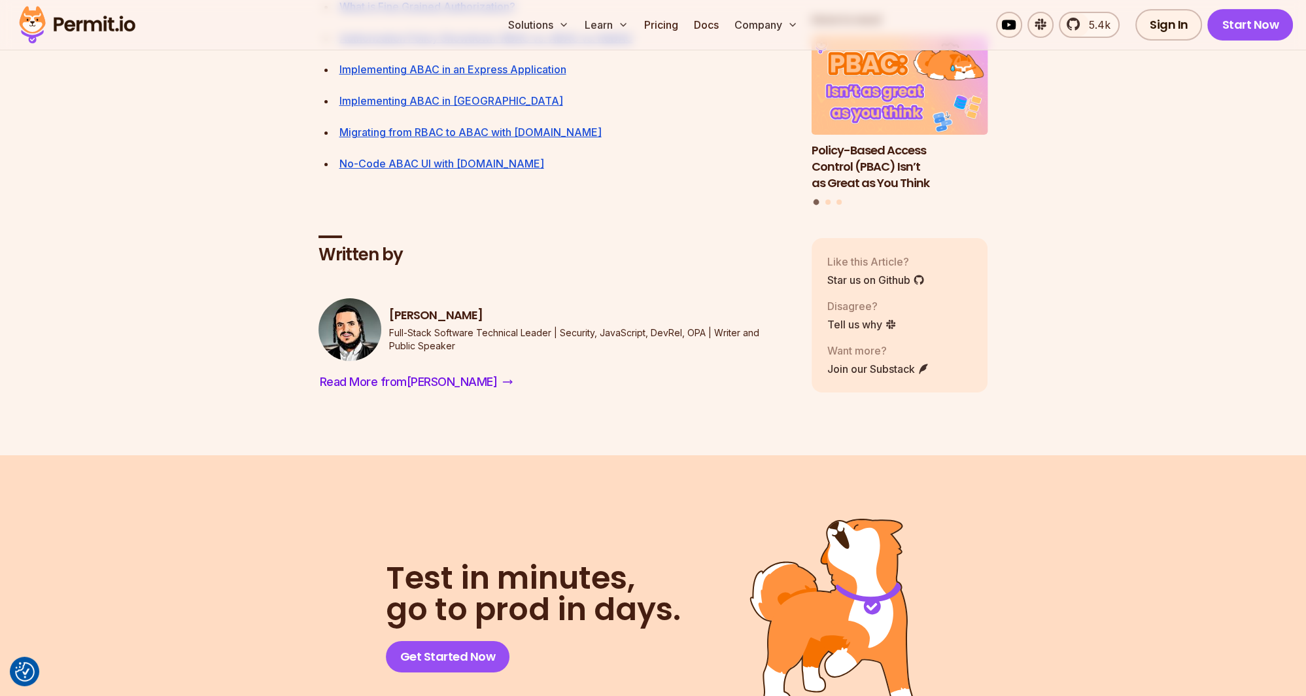
scroll to position [5939, 0]
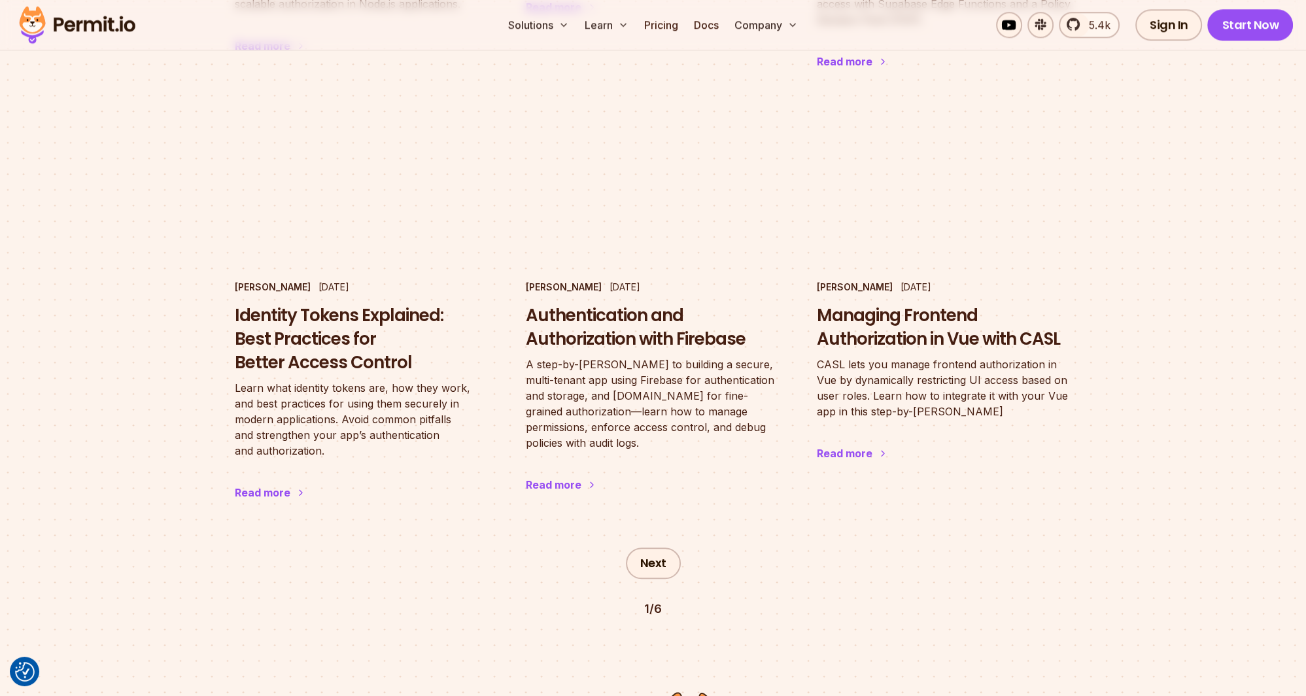
scroll to position [1865, 0]
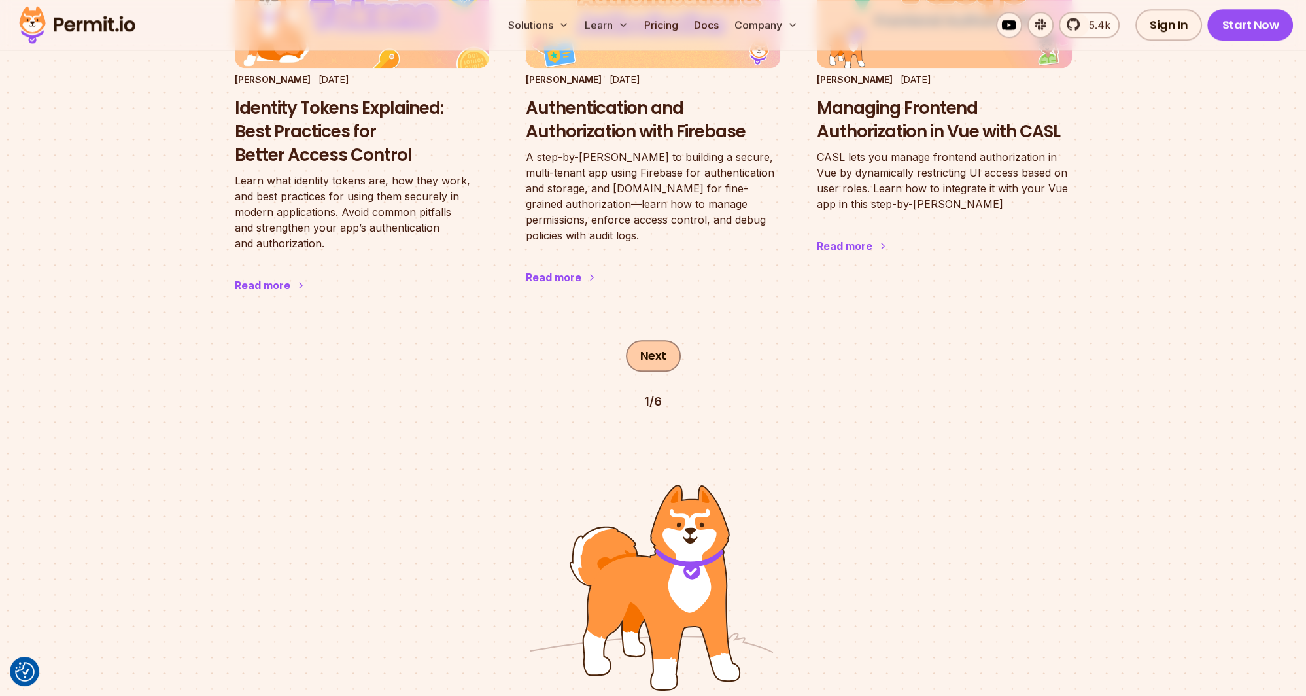
click at [656, 340] on link "Next" at bounding box center [653, 355] width 55 height 31
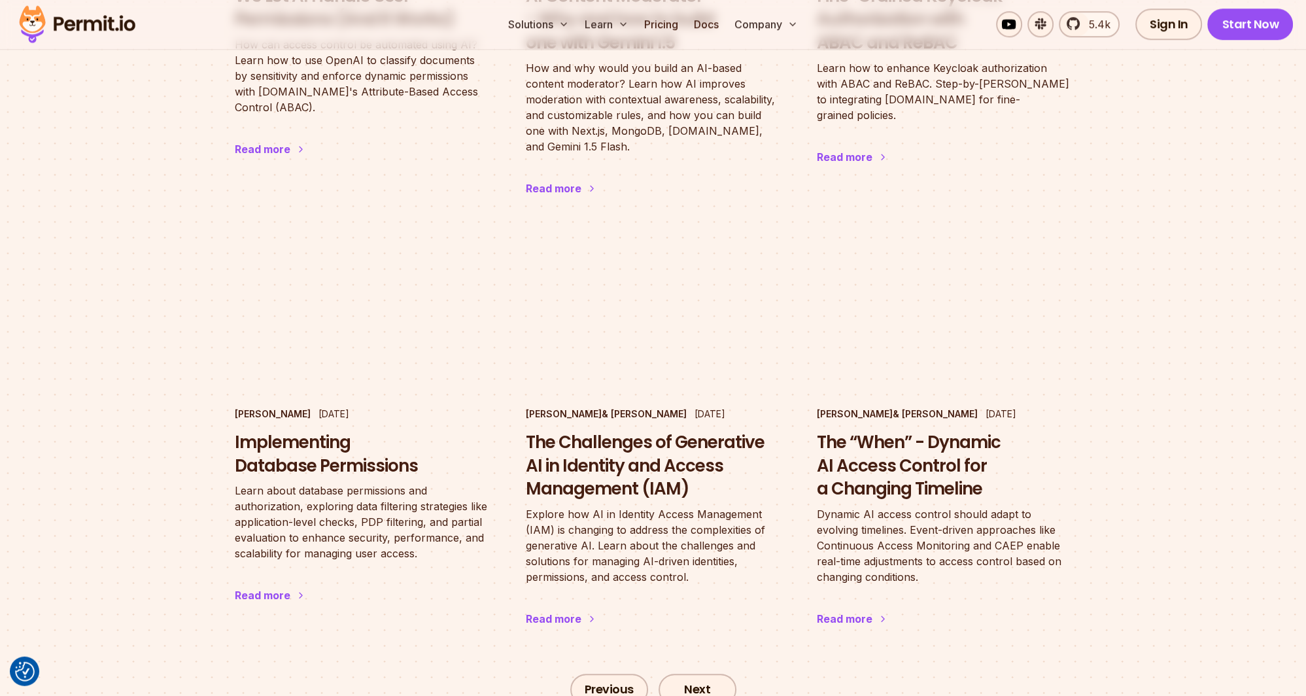
scroll to position [1621, 0]
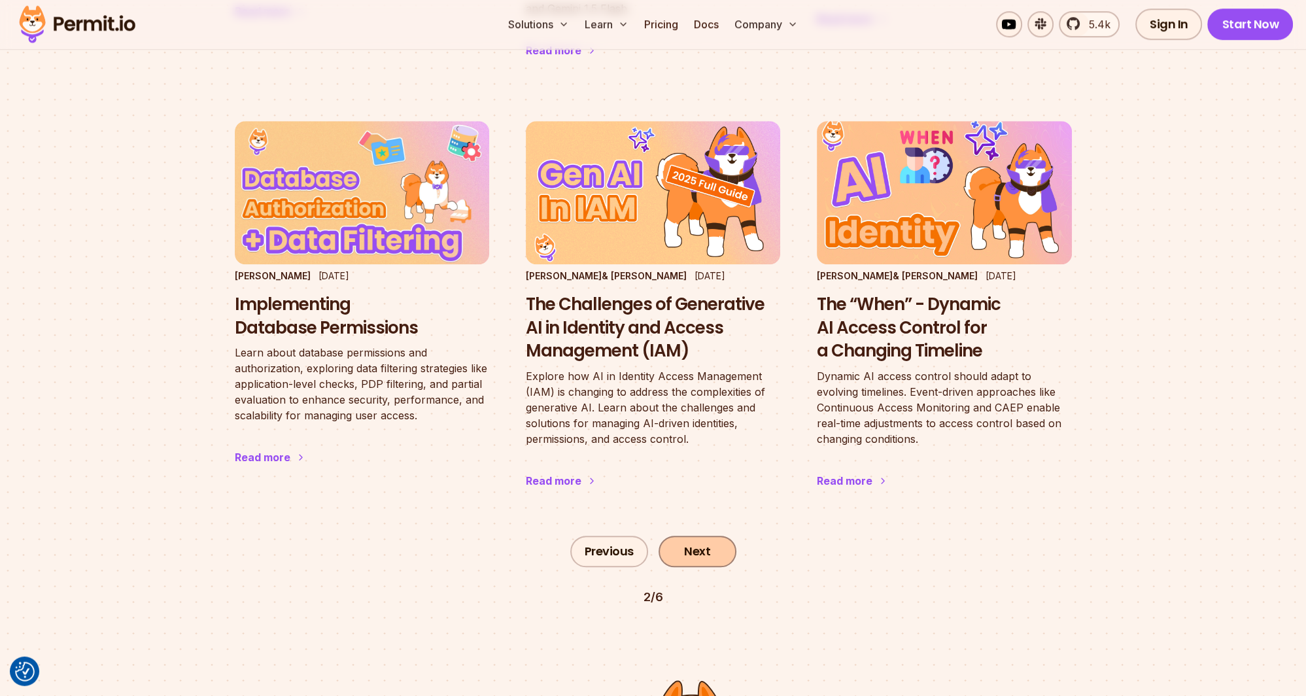
click at [710, 549] on link "Next" at bounding box center [698, 551] width 78 height 31
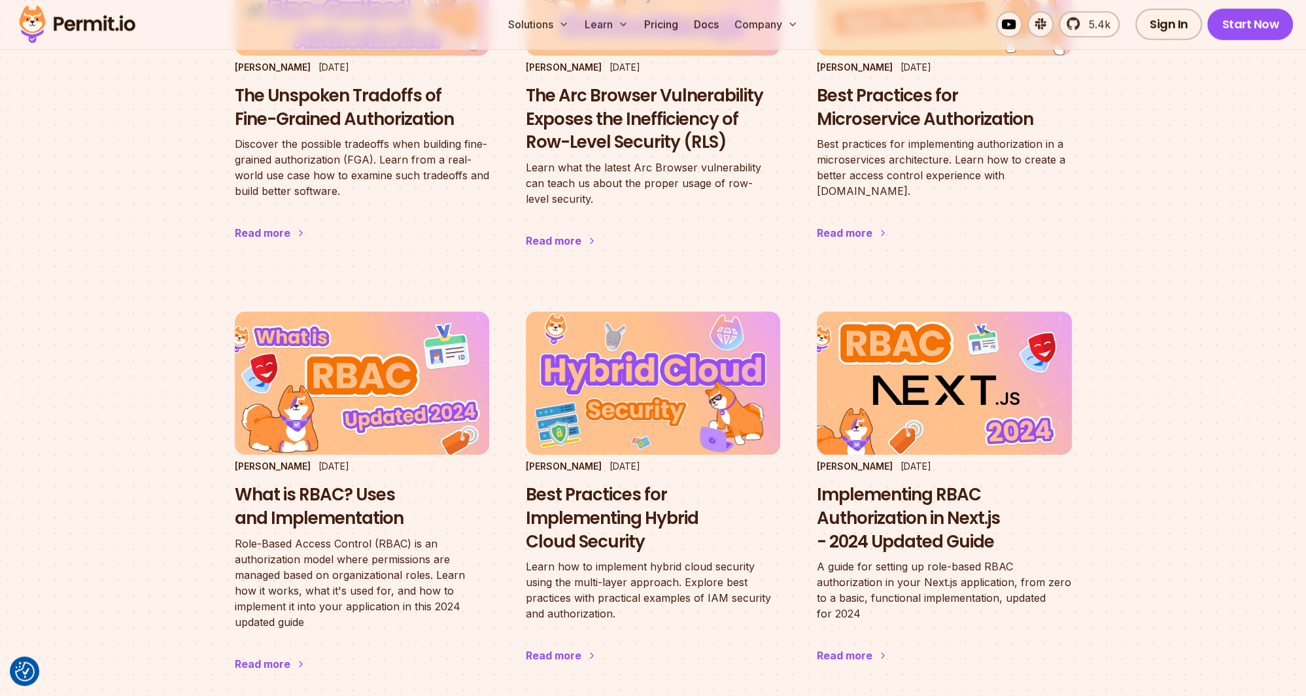
scroll to position [1414, 0]
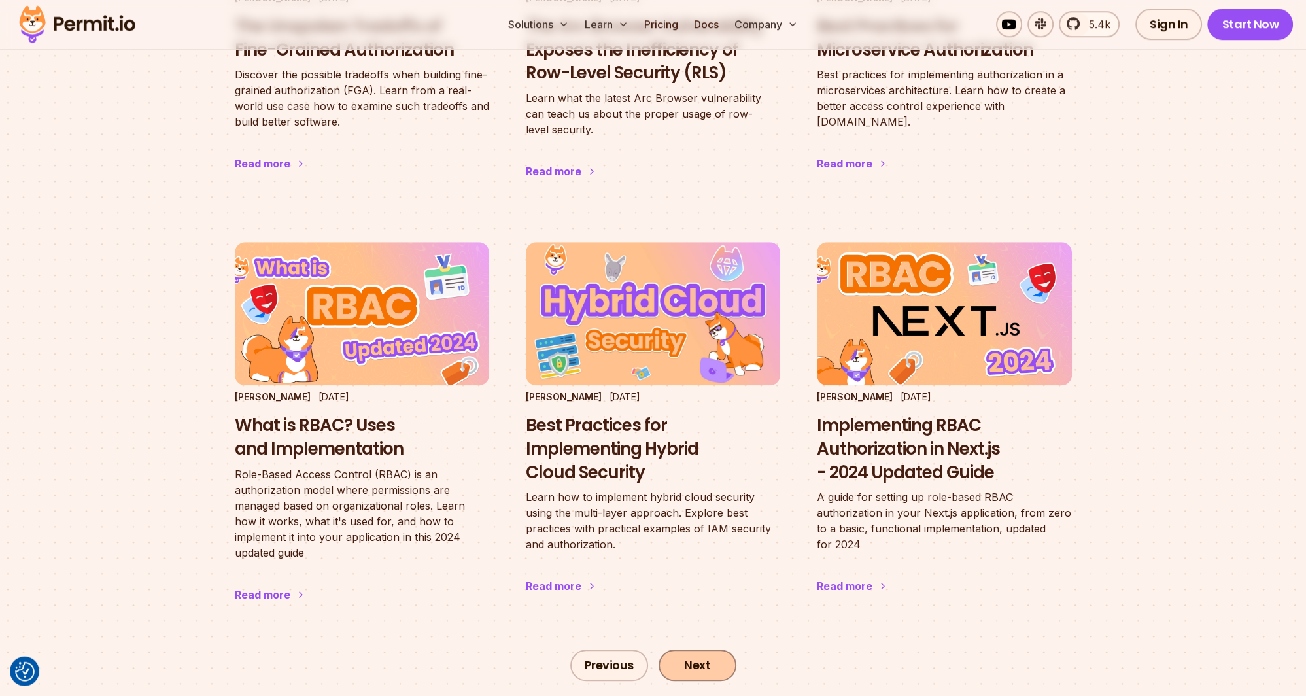
click at [678, 650] on link "Next" at bounding box center [698, 665] width 78 height 31
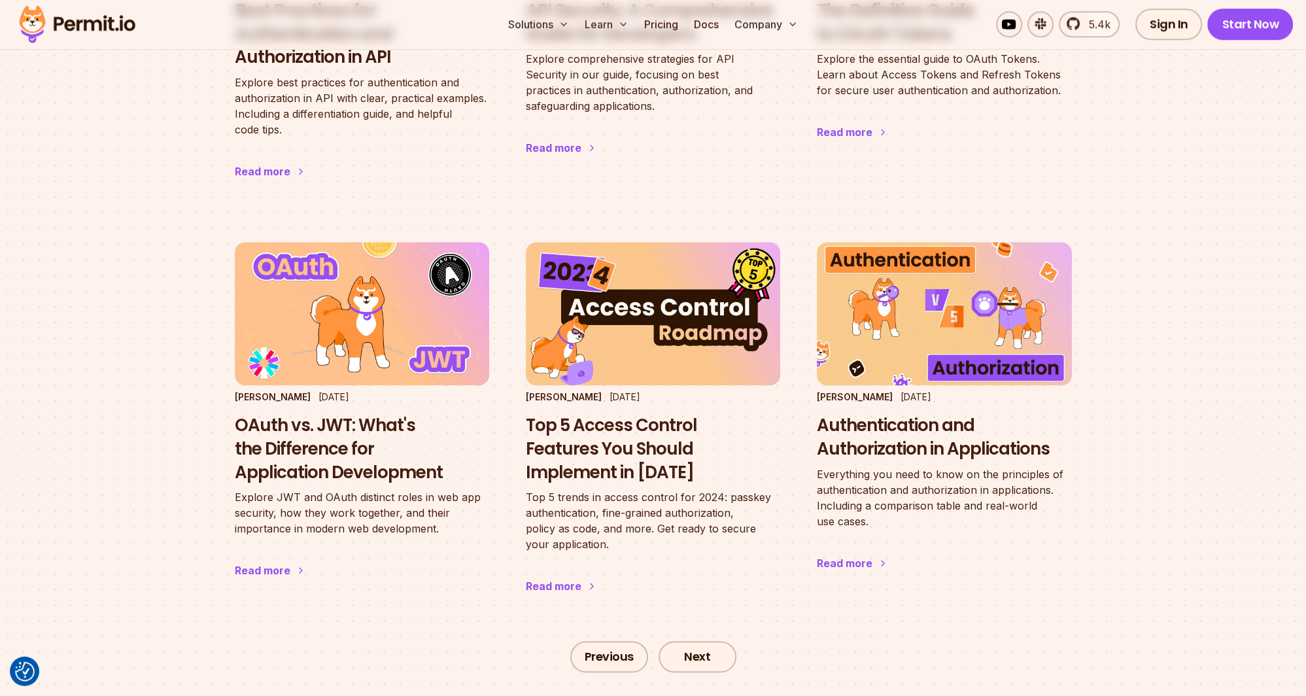
scroll to position [1483, 0]
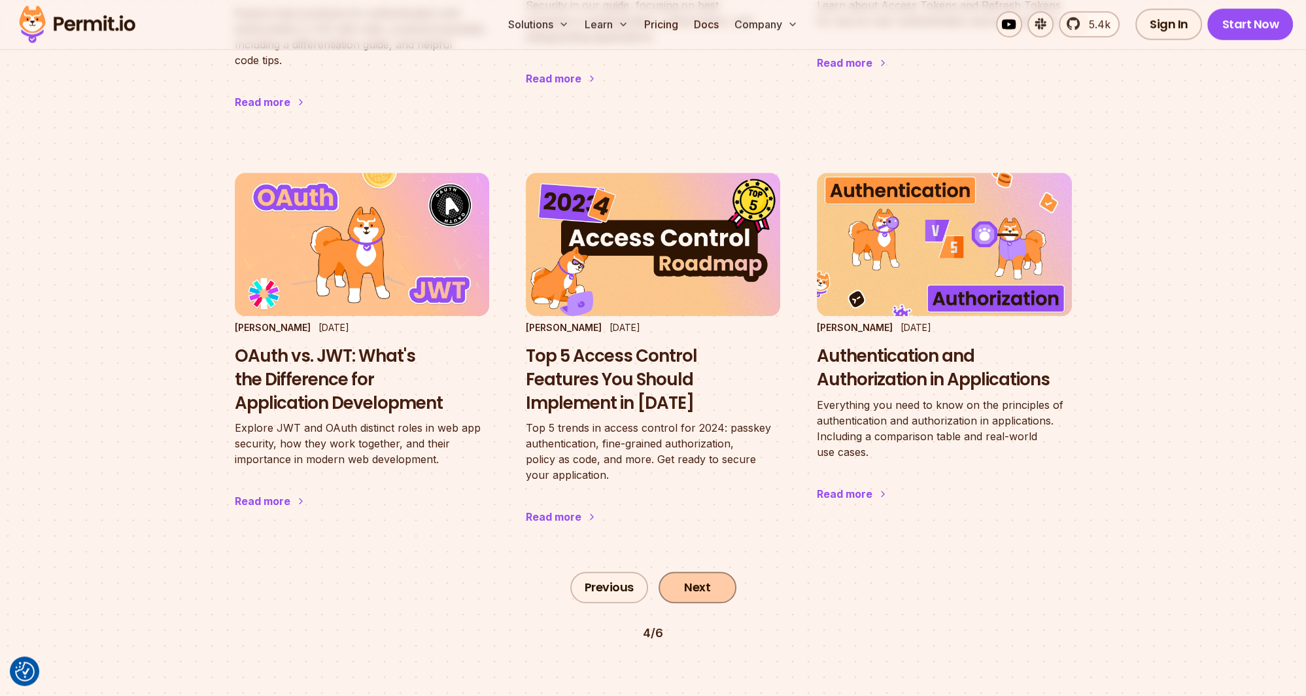
click at [705, 573] on link "Next" at bounding box center [698, 587] width 78 height 31
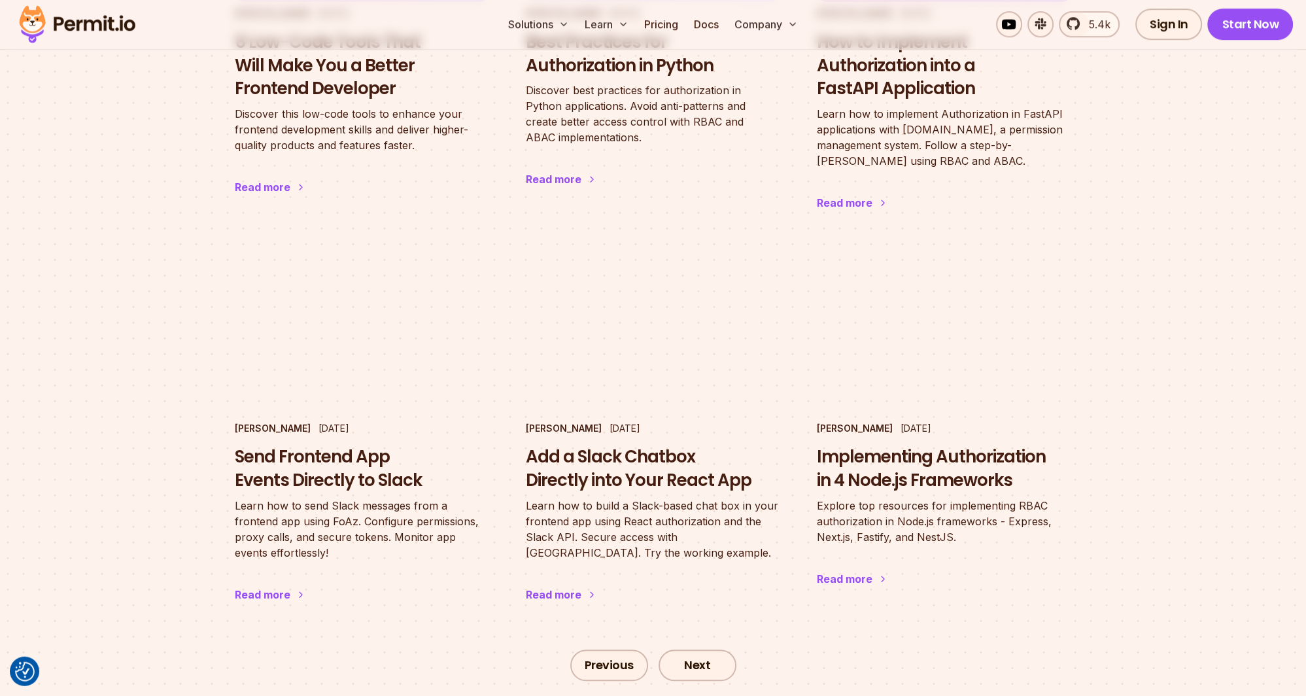
scroll to position [1483, 0]
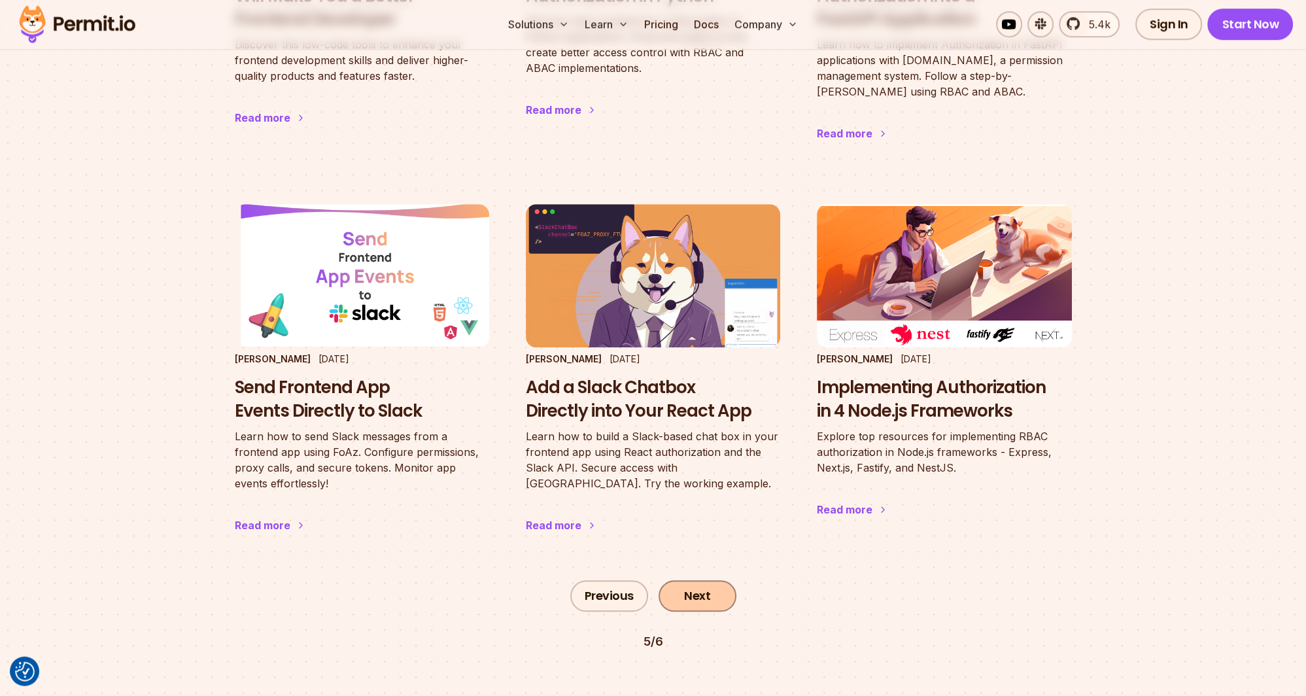
click at [700, 581] on link "Next" at bounding box center [698, 596] width 78 height 31
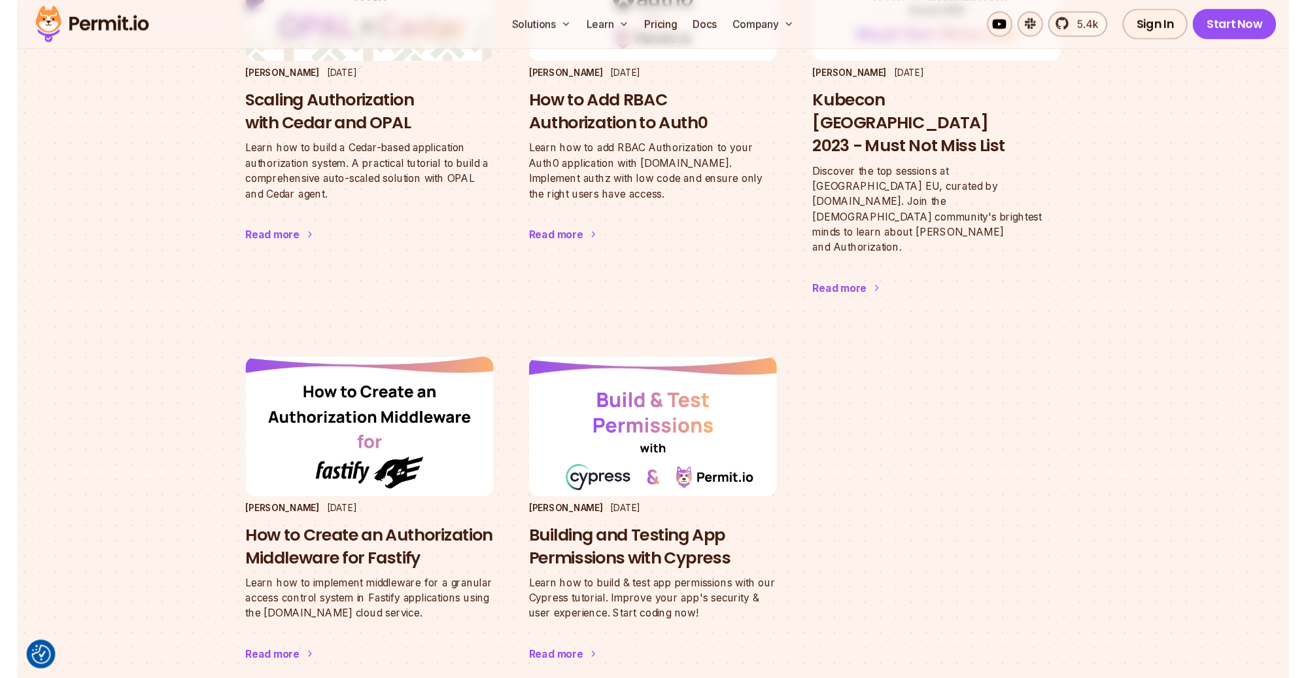
scroll to position [1138, 0]
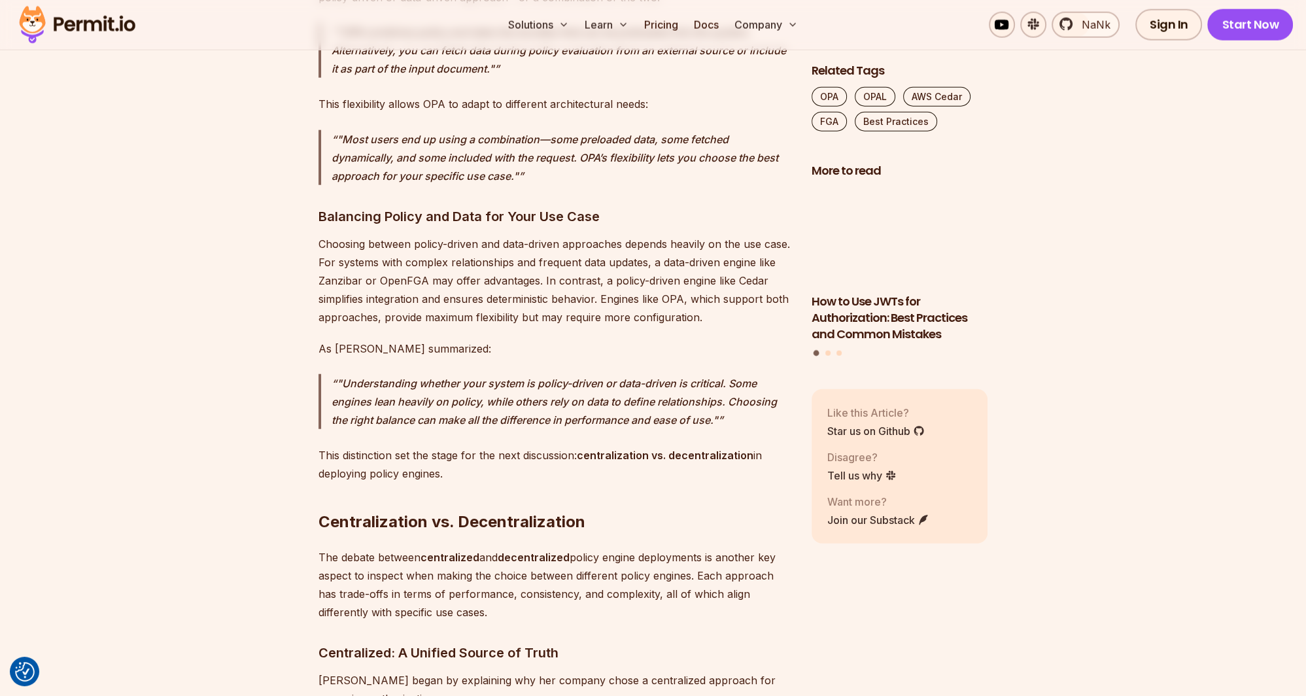
scroll to position [4489, 0]
